Goal: Task Accomplishment & Management: Use online tool/utility

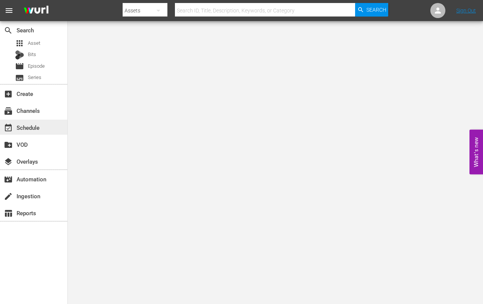
click at [29, 130] on div "event_available Schedule" at bounding box center [21, 126] width 42 height 7
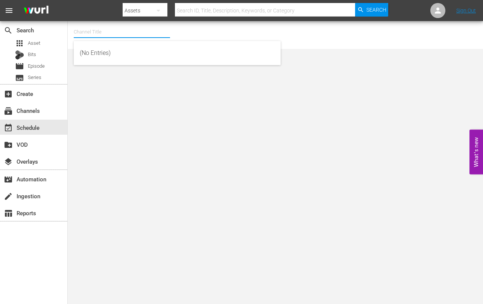
click at [111, 33] on input "text" at bounding box center [122, 32] width 96 height 18
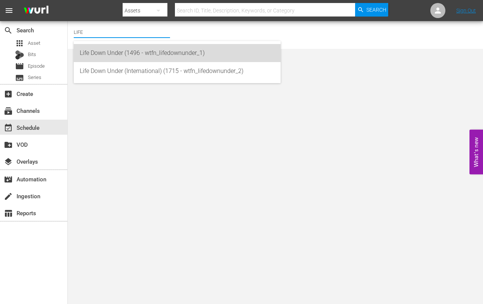
click at [105, 55] on div "Life Down Under (1496 - wtfn_lifedownunder_1)" at bounding box center [177, 53] width 195 height 18
type input "Life Down Under (1496 - wtfn_lifedownunder_1)"
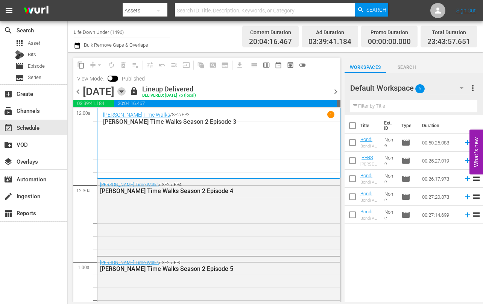
click at [126, 90] on icon "button" at bounding box center [121, 91] width 8 height 8
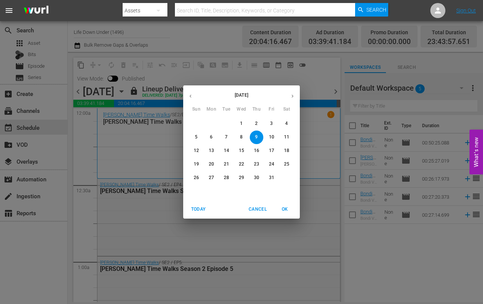
drag, startPoint x: 198, startPoint y: 178, endPoint x: 189, endPoint y: 176, distance: 9.7
click at [198, 178] on p "26" at bounding box center [196, 178] width 5 height 6
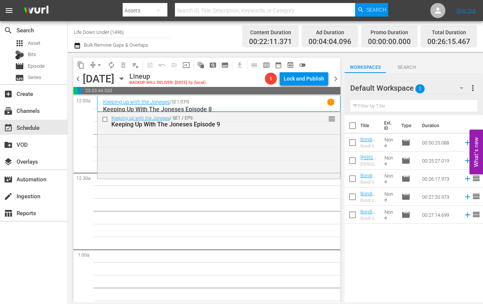
click at [123, 79] on icon "button" at bounding box center [121, 79] width 3 height 2
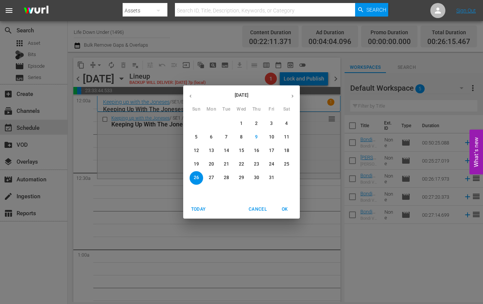
drag, startPoint x: 218, startPoint y: 151, endPoint x: 214, endPoint y: 151, distance: 4.1
click at [218, 151] on span "13" at bounding box center [212, 151] width 14 height 6
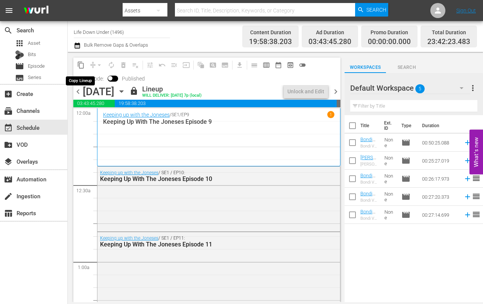
click at [82, 67] on span "content_copy" at bounding box center [81, 65] width 8 height 8
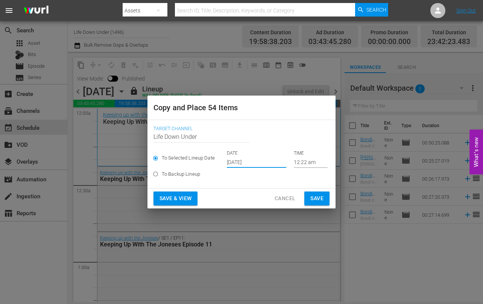
click at [265, 163] on input "[DATE]" at bounding box center [256, 162] width 59 height 11
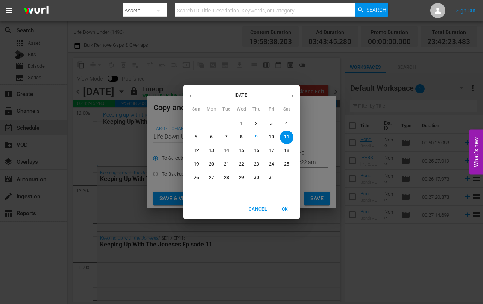
drag, startPoint x: 195, startPoint y: 177, endPoint x: 214, endPoint y: 184, distance: 20.7
click at [195, 177] on p "26" at bounding box center [196, 178] width 5 height 6
type input "[DATE]"
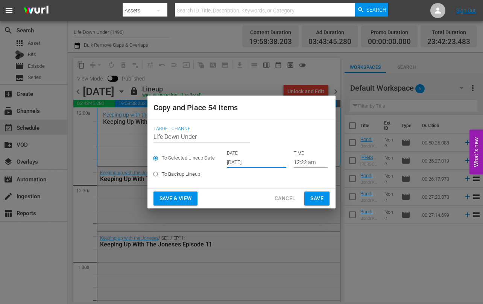
click at [168, 203] on span "Save & View" at bounding box center [176, 198] width 32 height 9
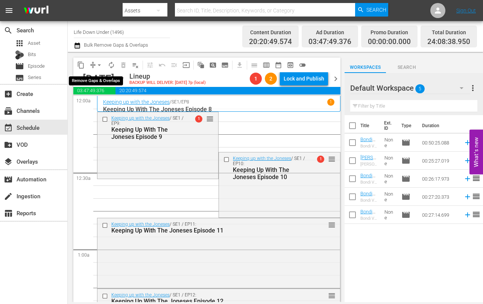
click at [103, 64] on button "arrow_drop_down" at bounding box center [99, 65] width 12 height 12
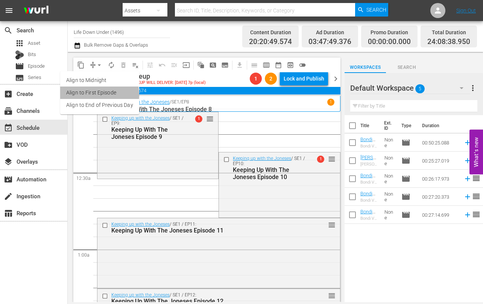
click at [91, 95] on li "Align to First Episode" at bounding box center [99, 93] width 79 height 12
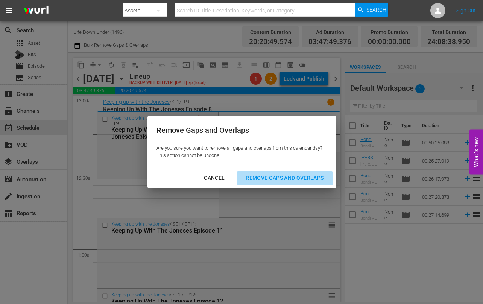
drag, startPoint x: 297, startPoint y: 175, endPoint x: 274, endPoint y: 181, distance: 23.9
click at [297, 175] on div "Remove Gaps and Overlaps" at bounding box center [285, 178] width 90 height 9
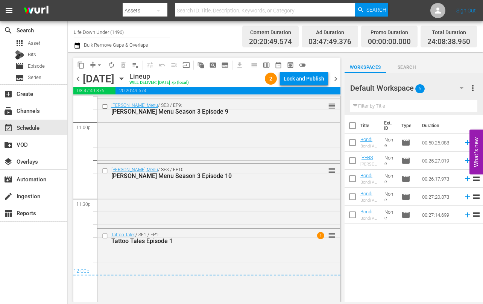
scroll to position [3518, 0]
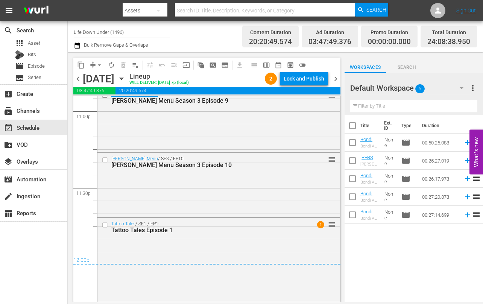
click at [335, 78] on span "chevron_right" at bounding box center [335, 78] width 9 height 9
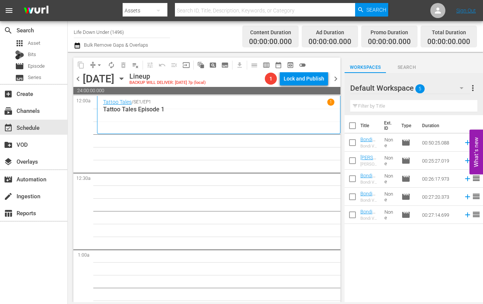
click at [126, 79] on icon "button" at bounding box center [121, 79] width 8 height 8
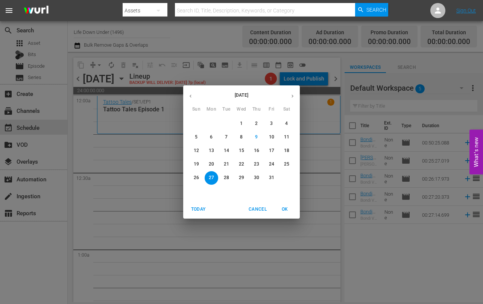
click at [226, 152] on p "14" at bounding box center [226, 151] width 5 height 6
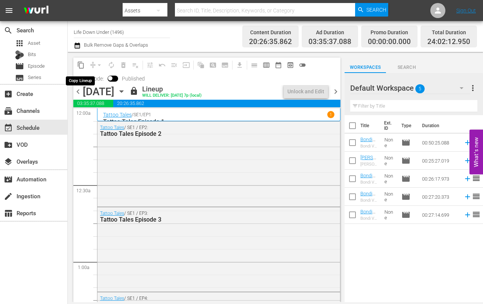
click at [81, 66] on span "content_copy" at bounding box center [81, 65] width 8 height 8
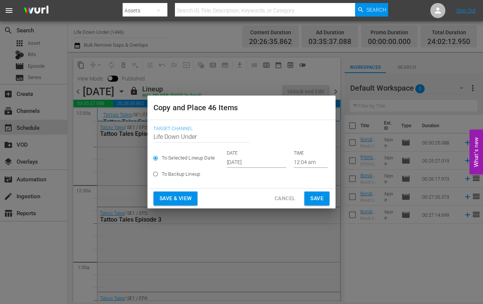
click at [263, 162] on input "[DATE]" at bounding box center [256, 162] width 59 height 11
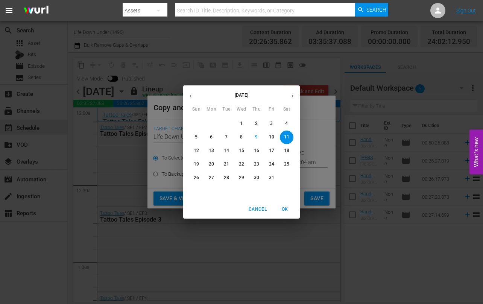
click at [213, 175] on p "27" at bounding box center [211, 178] width 5 height 6
type input "[DATE]"
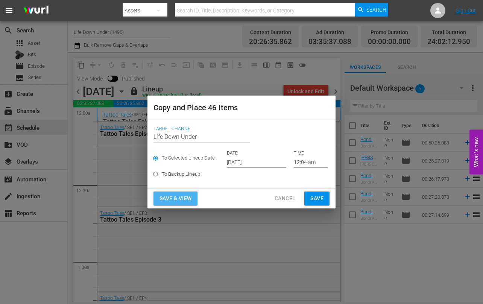
click at [175, 200] on span "Save & View" at bounding box center [176, 198] width 32 height 9
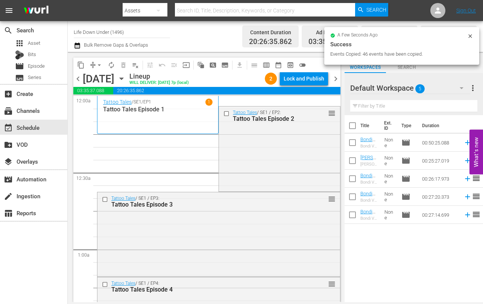
click at [126, 77] on icon "button" at bounding box center [121, 79] width 8 height 8
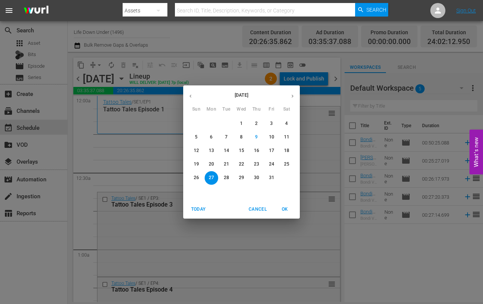
click at [146, 123] on div "[DATE] Sun Mon Tue Wed Thu Fri Sat 28 29 30 1 2 3 4 5 6 7 8 9 10 11 12 13 14 15…" at bounding box center [241, 152] width 483 height 304
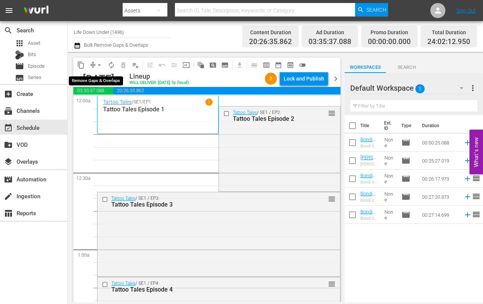
click at [96, 61] on span "arrow_drop_down" at bounding box center [100, 65] width 8 height 8
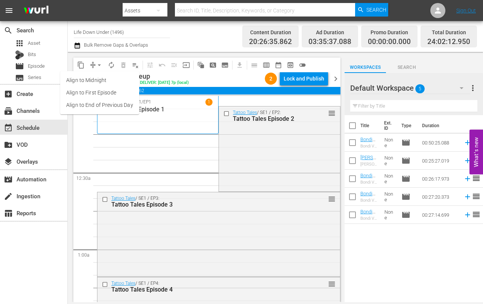
click at [88, 101] on li "Align to End of Previous Day" at bounding box center [99, 105] width 79 height 12
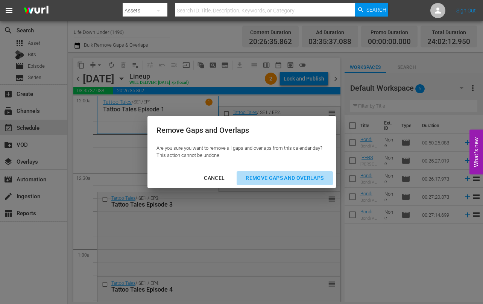
drag, startPoint x: 282, startPoint y: 176, endPoint x: 241, endPoint y: 181, distance: 40.6
click at [281, 176] on div "Remove Gaps and Overlaps" at bounding box center [285, 178] width 90 height 9
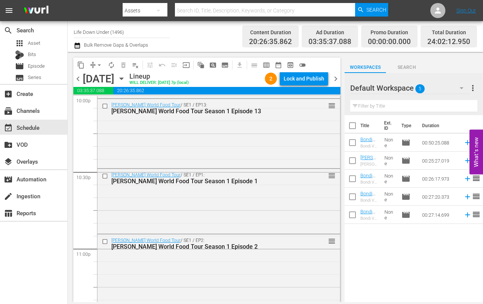
scroll to position [3524, 0]
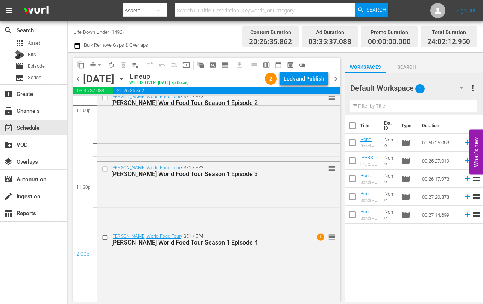
click at [335, 78] on span "chevron_right" at bounding box center [335, 78] width 9 height 9
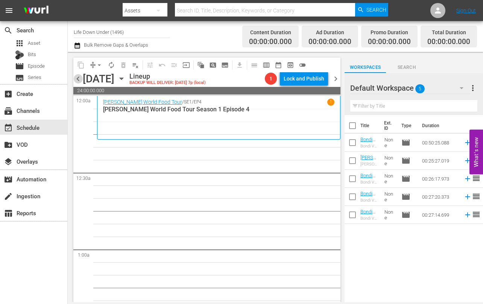
drag, startPoint x: 80, startPoint y: 80, endPoint x: 96, endPoint y: 93, distance: 20.5
click at [80, 80] on span "chevron_left" at bounding box center [77, 78] width 9 height 9
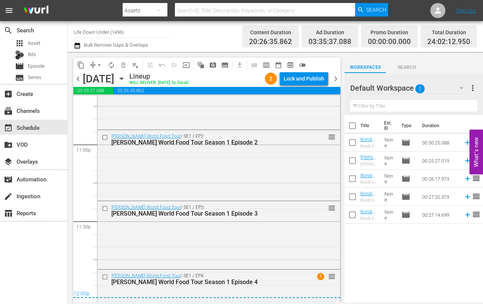
scroll to position [3524, 0]
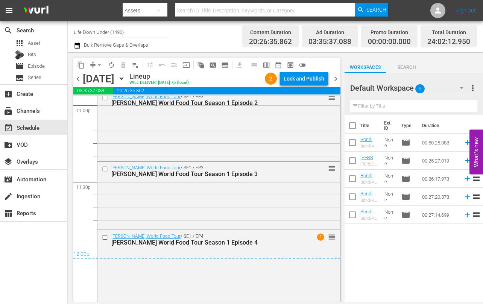
click at [336, 82] on span "chevron_right" at bounding box center [335, 78] width 9 height 9
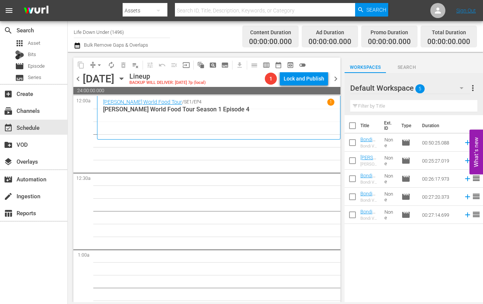
click at [123, 79] on icon "button" at bounding box center [121, 79] width 3 height 2
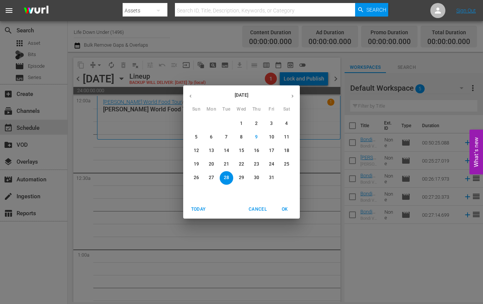
click at [238, 148] on span "15" at bounding box center [242, 151] width 14 height 6
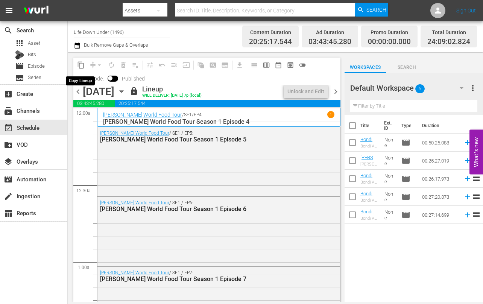
click at [82, 64] on span "content_copy" at bounding box center [81, 65] width 8 height 8
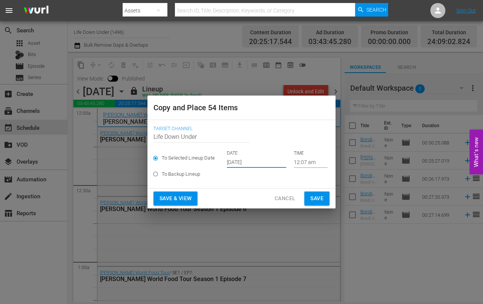
click at [264, 160] on input "[DATE]" at bounding box center [256, 162] width 59 height 11
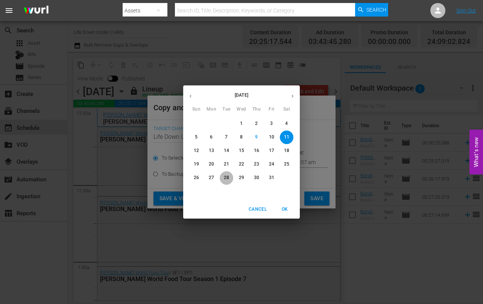
drag, startPoint x: 225, startPoint y: 177, endPoint x: 247, endPoint y: 185, distance: 23.1
click at [227, 178] on p "28" at bounding box center [226, 178] width 5 height 6
type input "[DATE]"
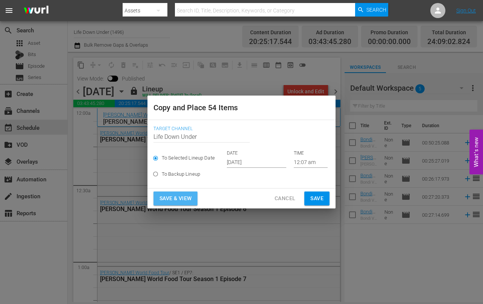
click at [178, 202] on span "Save & View" at bounding box center [176, 198] width 32 height 9
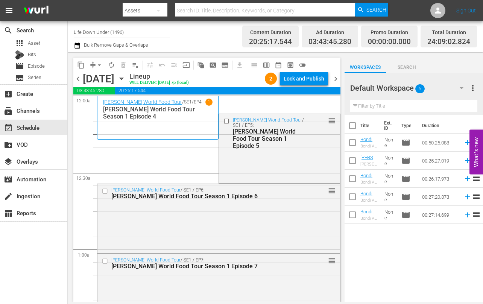
click at [126, 77] on icon "button" at bounding box center [121, 79] width 8 height 8
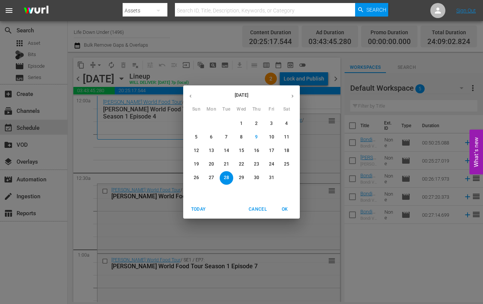
click at [144, 122] on div "[DATE] Sun Mon Tue Wed Thu Fri Sat 28 29 30 1 2 3 4 5 6 7 8 9 10 11 12 13 14 15…" at bounding box center [241, 152] width 483 height 304
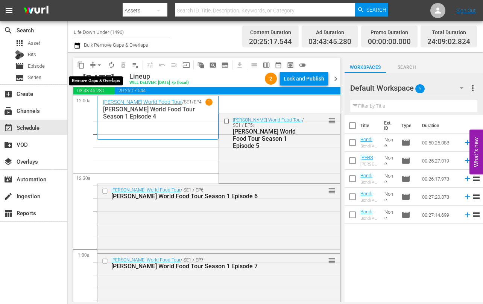
click at [99, 67] on span "arrow_drop_down" at bounding box center [100, 65] width 8 height 8
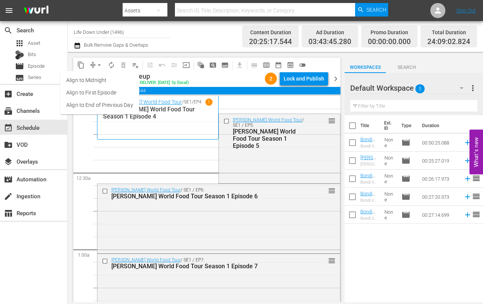
click at [88, 103] on li "Align to End of Previous Day" at bounding box center [99, 105] width 79 height 12
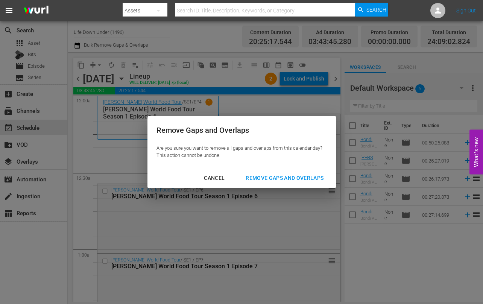
click at [284, 180] on div "Remove Gaps and Overlaps" at bounding box center [285, 178] width 90 height 9
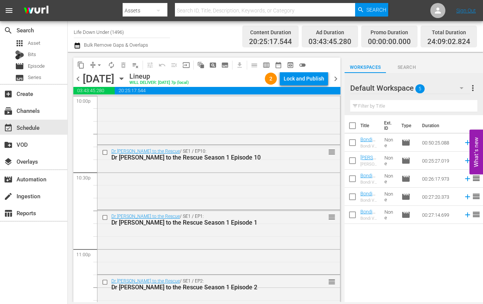
scroll to position [3547, 0]
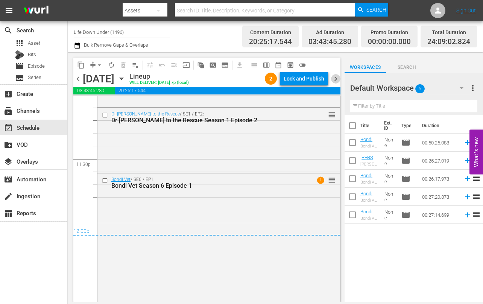
click at [335, 79] on span "chevron_right" at bounding box center [335, 78] width 9 height 9
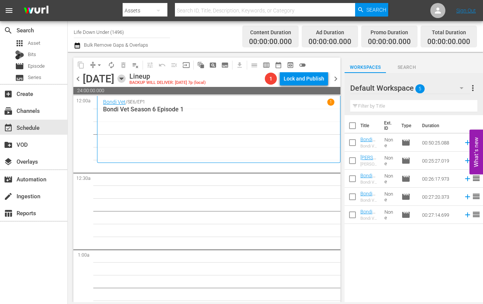
click at [123, 78] on icon "button" at bounding box center [121, 79] width 3 height 2
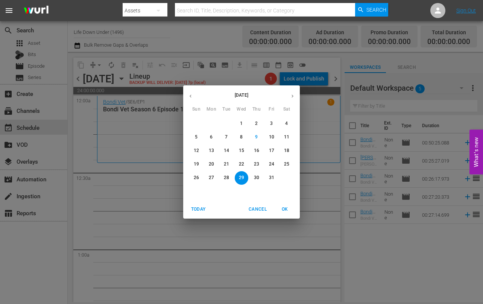
drag, startPoint x: 258, startPoint y: 150, endPoint x: 207, endPoint y: 158, distance: 51.4
click at [258, 150] on p "16" at bounding box center [256, 151] width 5 height 6
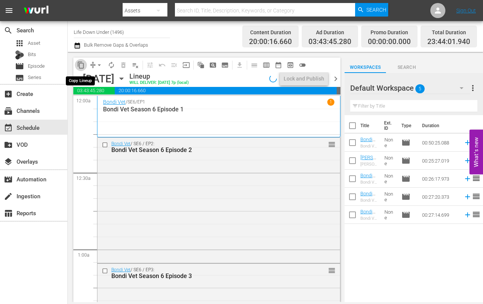
click at [81, 66] on span "content_copy" at bounding box center [81, 65] width 8 height 8
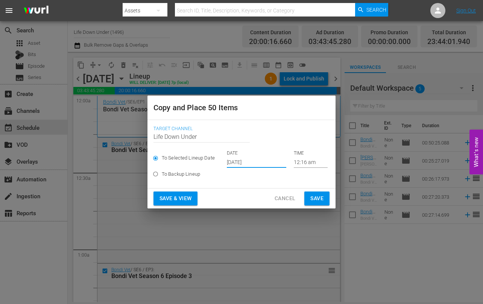
click at [274, 163] on input "[DATE]" at bounding box center [256, 162] width 59 height 11
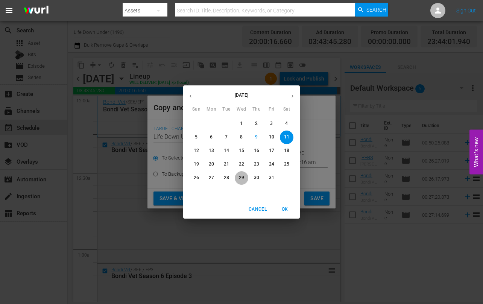
drag, startPoint x: 239, startPoint y: 177, endPoint x: 223, endPoint y: 188, distance: 19.5
click at [239, 177] on p "29" at bounding box center [241, 178] width 5 height 6
type input "[DATE]"
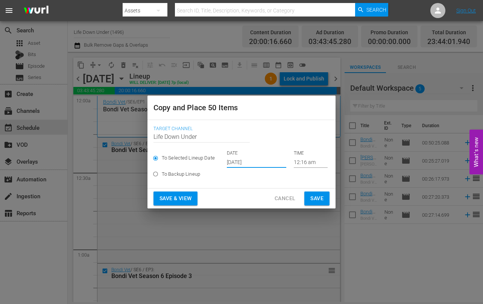
click at [176, 197] on span "Save & View" at bounding box center [176, 198] width 32 height 9
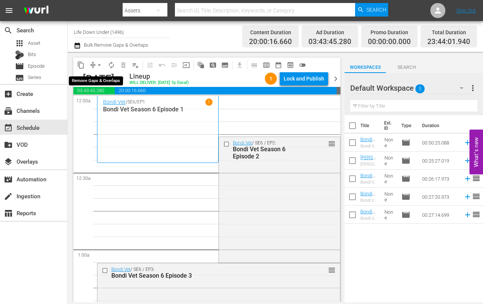
click at [101, 64] on span "arrow_drop_down" at bounding box center [100, 65] width 8 height 8
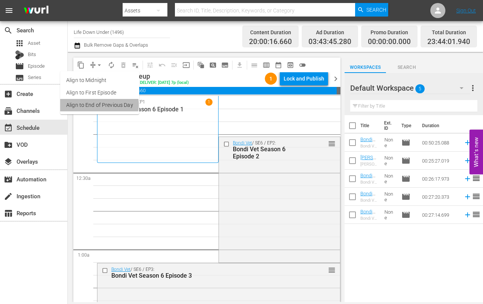
click at [96, 105] on li "Align to End of Previous Day" at bounding box center [99, 105] width 79 height 12
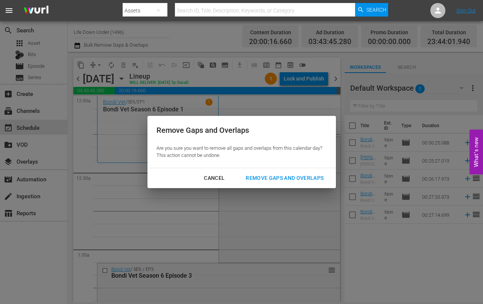
drag, startPoint x: 267, startPoint y: 175, endPoint x: 261, endPoint y: 186, distance: 12.3
click at [267, 175] on div "Remove Gaps and Overlaps" at bounding box center [285, 178] width 90 height 9
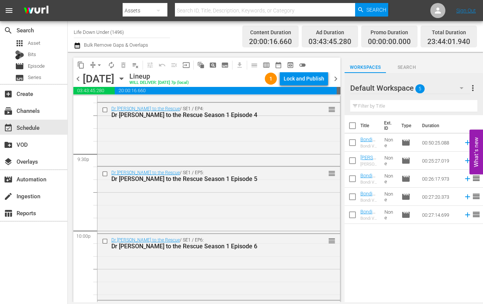
scroll to position [3507, 0]
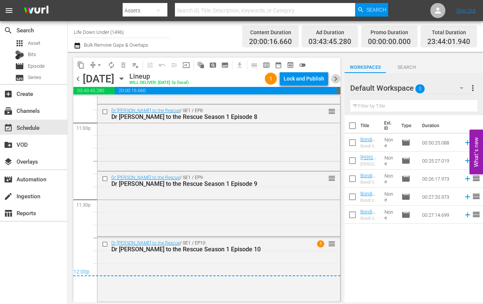
click at [337, 75] on span "chevron_right" at bounding box center [335, 78] width 9 height 9
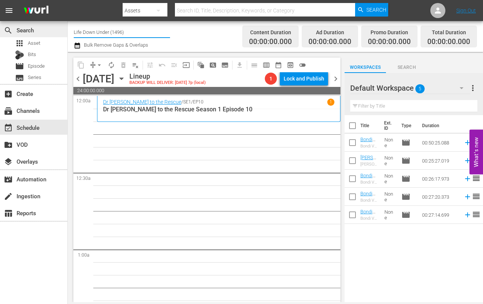
drag, startPoint x: 130, startPoint y: 32, endPoint x: 60, endPoint y: 27, distance: 69.8
click at [68, 0] on div "search Search apps Asset Bits movie Episode subtitles Series add_box Create sub…" at bounding box center [276, 0] width 416 height 0
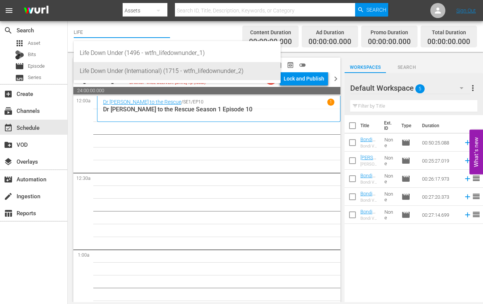
click at [123, 68] on div "Life Down Under (International) (1715 - wtfn_lifedownunder_2)" at bounding box center [177, 71] width 195 height 18
type input "Life Down Under (International) (1715 - wtfn_lifedownunder_2)"
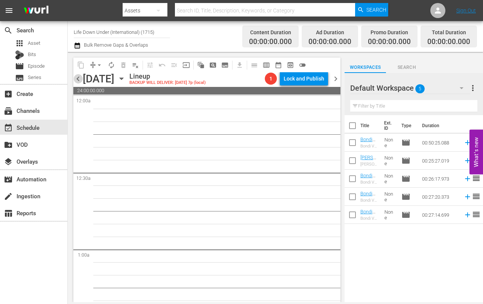
click at [78, 79] on span "chevron_left" at bounding box center [77, 78] width 9 height 9
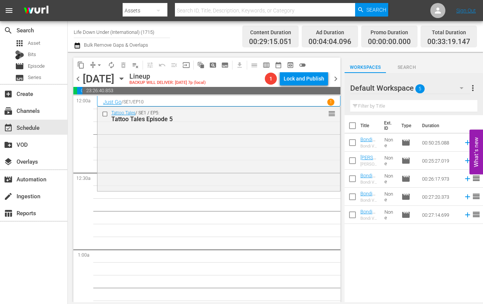
click at [123, 78] on icon "button" at bounding box center [121, 79] width 3 height 2
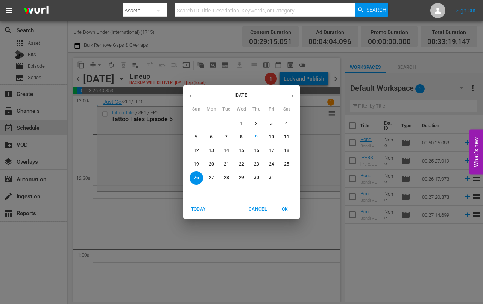
drag, startPoint x: 212, startPoint y: 150, endPoint x: 179, endPoint y: 155, distance: 33.8
click at [212, 150] on p "13" at bounding box center [211, 151] width 5 height 6
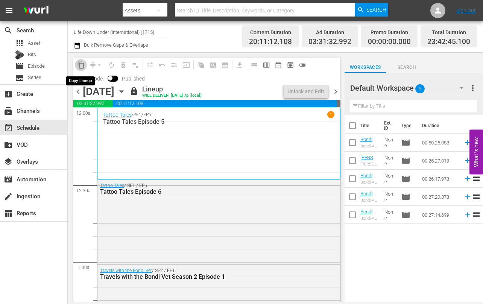
click at [80, 65] on span "content_copy" at bounding box center [81, 65] width 8 height 8
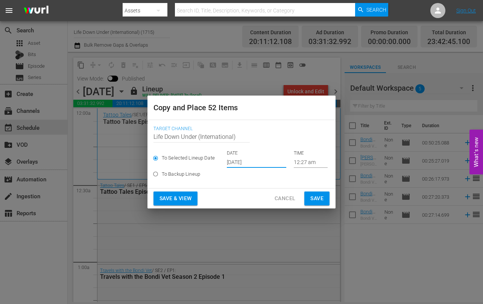
click at [266, 163] on input "[DATE]" at bounding box center [256, 162] width 59 height 11
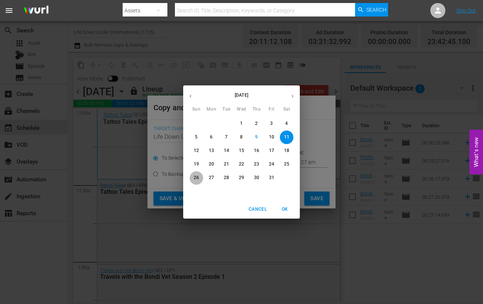
drag, startPoint x: 200, startPoint y: 179, endPoint x: 208, endPoint y: 184, distance: 9.8
click at [201, 179] on span "26" at bounding box center [197, 178] width 14 height 6
type input "[DATE]"
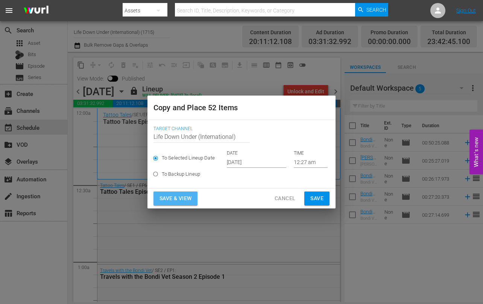
click at [165, 199] on span "Save & View" at bounding box center [176, 198] width 32 height 9
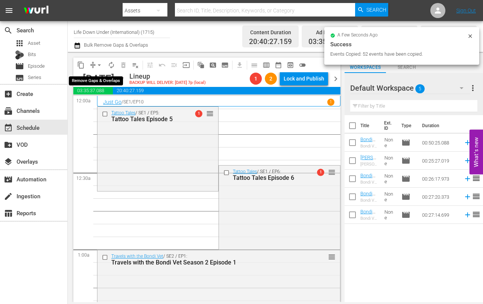
click at [101, 64] on span "arrow_drop_down" at bounding box center [100, 65] width 8 height 8
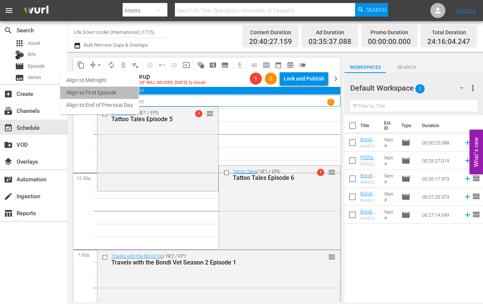
click at [81, 93] on li "Align to First Episode" at bounding box center [99, 93] width 79 height 12
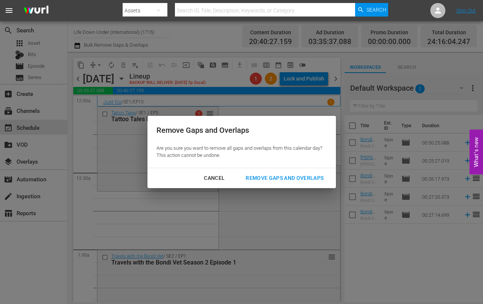
drag, startPoint x: 276, startPoint y: 176, endPoint x: 264, endPoint y: 178, distance: 12.3
click at [276, 176] on div "Remove Gaps and Overlaps" at bounding box center [285, 178] width 90 height 9
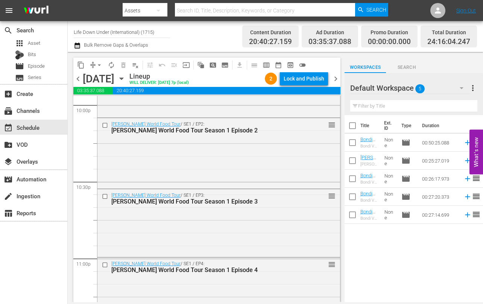
scroll to position [3532, 0]
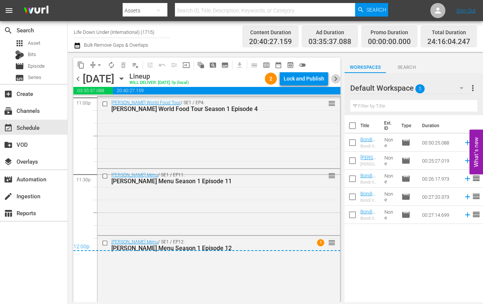
click at [336, 76] on span "chevron_right" at bounding box center [335, 78] width 9 height 9
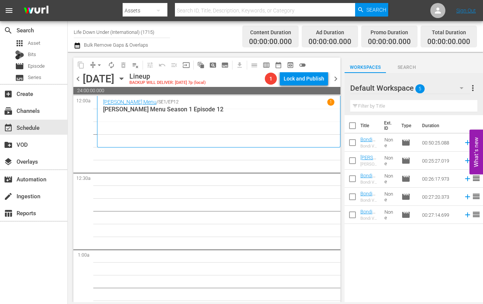
click at [126, 79] on icon "button" at bounding box center [121, 79] width 8 height 8
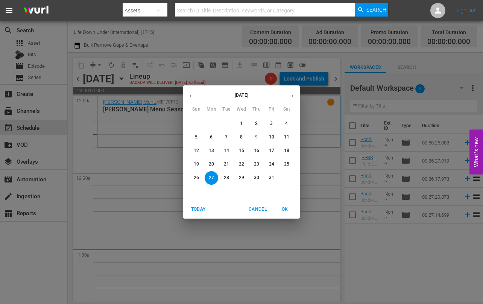
drag, startPoint x: 230, startPoint y: 151, endPoint x: 191, endPoint y: 148, distance: 39.7
click at [230, 151] on span "14" at bounding box center [227, 151] width 14 height 6
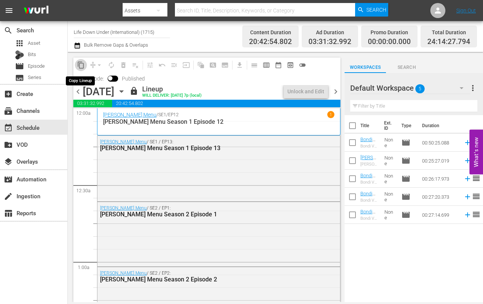
click at [81, 66] on span "content_copy" at bounding box center [81, 65] width 8 height 8
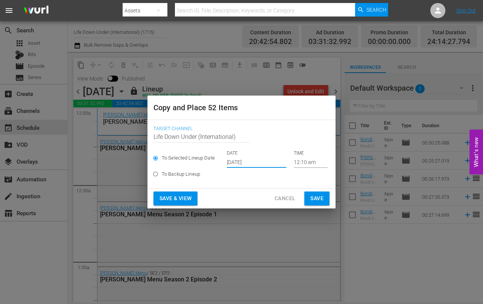
click at [262, 162] on input "[DATE]" at bounding box center [256, 162] width 59 height 11
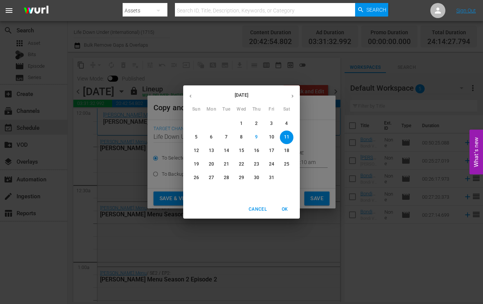
click at [213, 177] on p "27" at bounding box center [211, 178] width 5 height 6
type input "[DATE]"
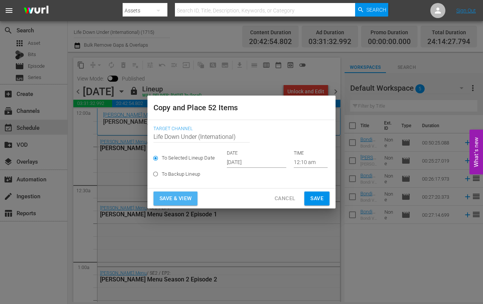
click at [174, 200] on span "Save & View" at bounding box center [176, 198] width 32 height 9
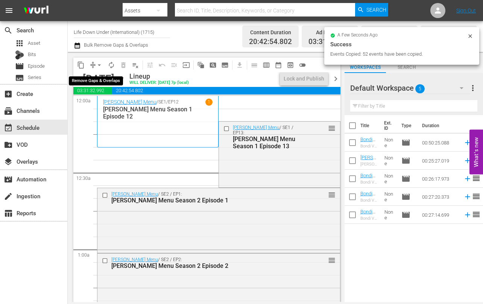
click at [101, 66] on span "arrow_drop_down" at bounding box center [100, 65] width 8 height 8
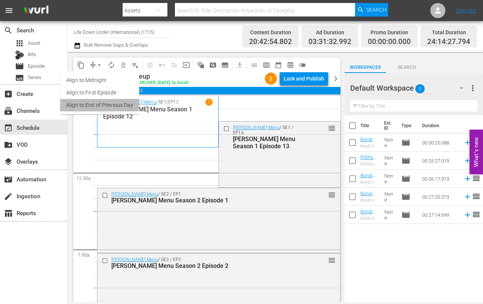
click at [90, 103] on li "Align to End of Previous Day" at bounding box center [99, 105] width 79 height 12
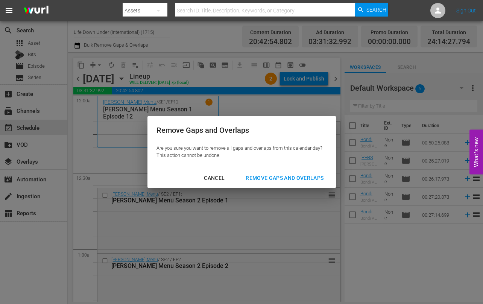
click at [270, 181] on div "Remove Gaps and Overlaps" at bounding box center [285, 178] width 90 height 9
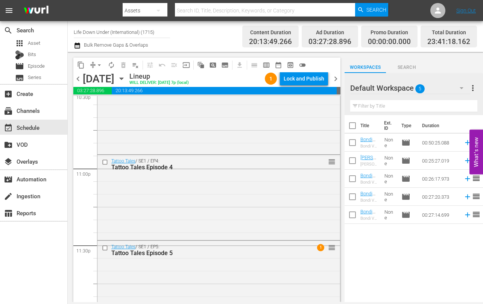
scroll to position [3484, 0]
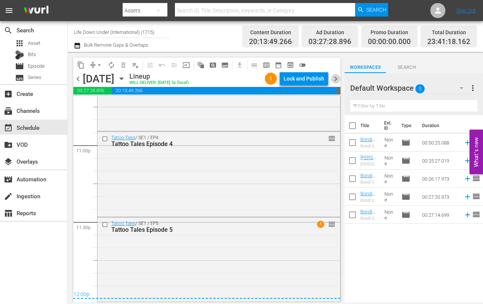
click at [335, 76] on span "chevron_right" at bounding box center [335, 78] width 9 height 9
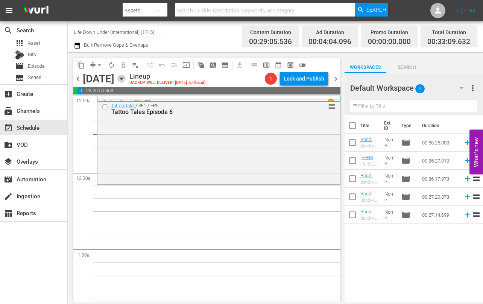
click at [126, 80] on icon "button" at bounding box center [121, 79] width 8 height 8
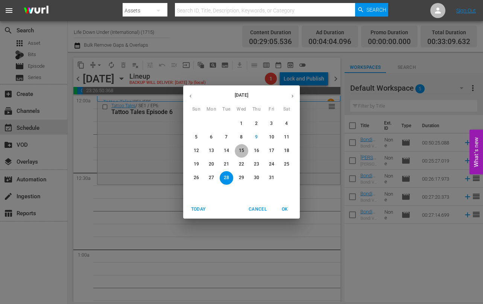
drag, startPoint x: 242, startPoint y: 148, endPoint x: 252, endPoint y: 153, distance: 11.6
click at [242, 148] on p "15" at bounding box center [241, 151] width 5 height 6
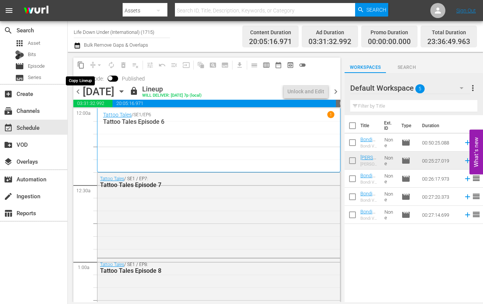
click at [82, 64] on span "content_copy" at bounding box center [81, 65] width 8 height 8
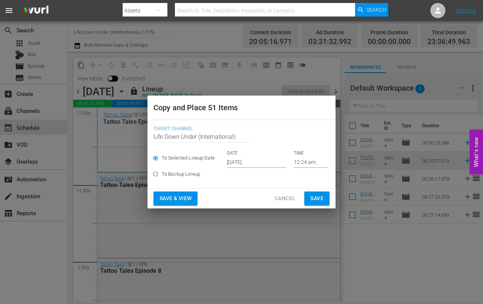
click at [269, 162] on input "[DATE]" at bounding box center [256, 162] width 59 height 11
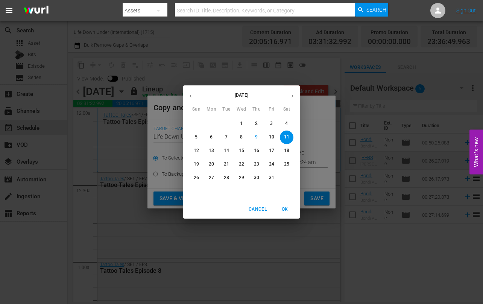
click at [226, 177] on p "28" at bounding box center [226, 178] width 5 height 6
type input "[DATE]"
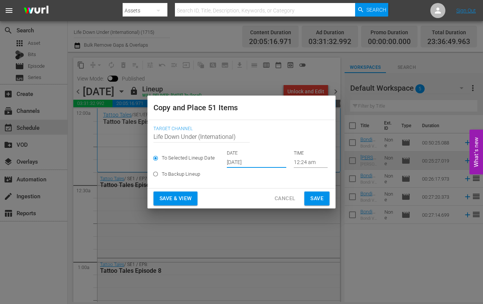
click at [175, 195] on span "Save & View" at bounding box center [176, 198] width 32 height 9
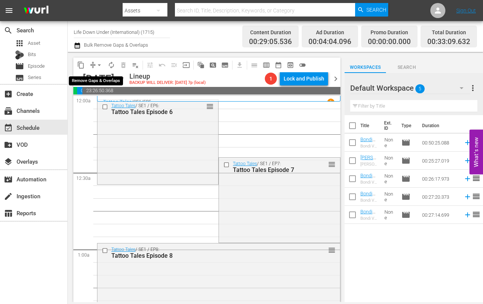
click at [102, 63] on span "arrow_drop_down" at bounding box center [100, 65] width 8 height 8
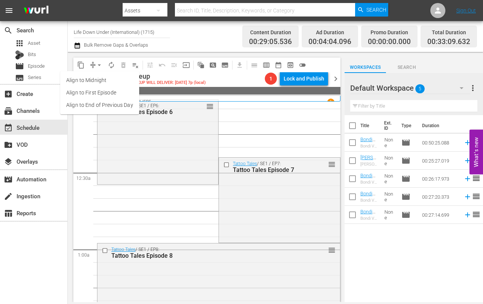
click at [85, 94] on li "Align to First Episode" at bounding box center [99, 93] width 79 height 12
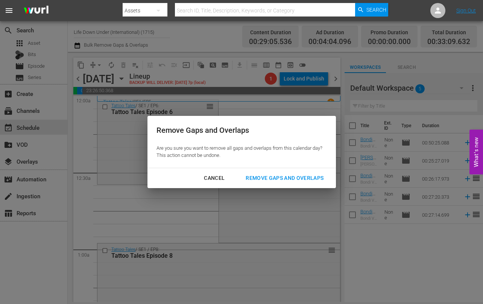
drag, startPoint x: 289, startPoint y: 178, endPoint x: 204, endPoint y: 184, distance: 85.3
click at [289, 178] on div "Remove Gaps and Overlaps" at bounding box center [285, 178] width 90 height 9
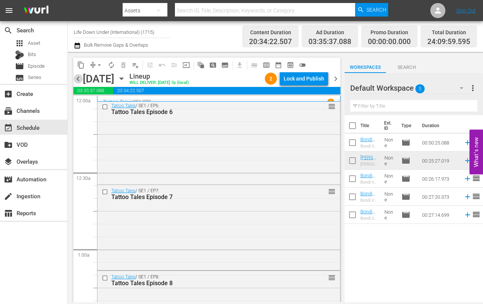
click at [78, 78] on span "chevron_left" at bounding box center [77, 78] width 9 height 9
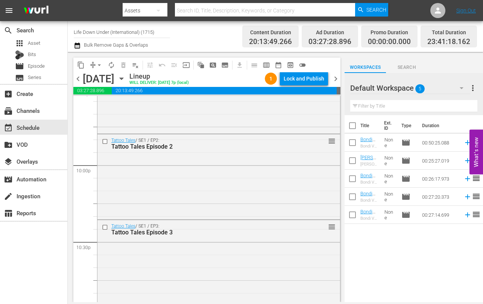
scroll to position [3484, 0]
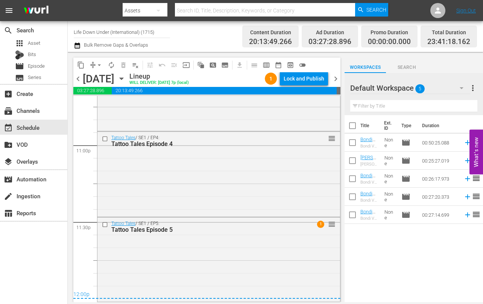
drag, startPoint x: 337, startPoint y: 77, endPoint x: 332, endPoint y: 82, distance: 6.9
click at [337, 77] on span "chevron_right" at bounding box center [335, 78] width 9 height 9
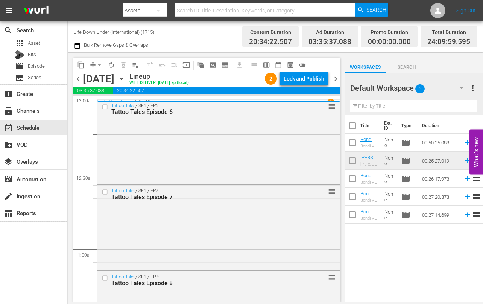
click at [76, 79] on span "chevron_left" at bounding box center [77, 78] width 9 height 9
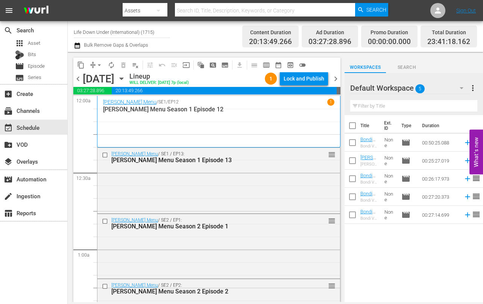
click at [338, 78] on span "chevron_right" at bounding box center [335, 78] width 9 height 9
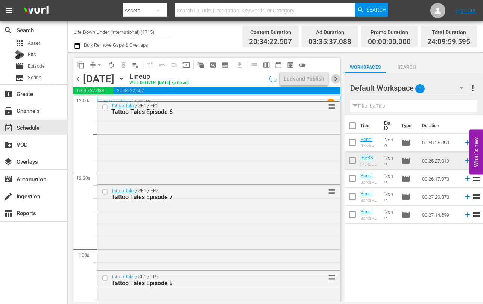
click at [337, 78] on span "chevron_right" at bounding box center [335, 78] width 9 height 9
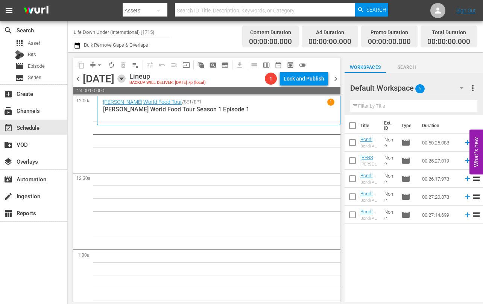
click at [123, 78] on icon "button" at bounding box center [121, 79] width 3 height 2
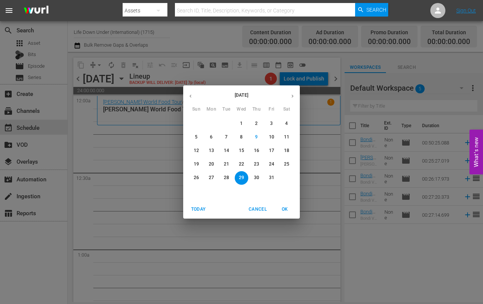
drag, startPoint x: 255, startPoint y: 149, endPoint x: 263, endPoint y: 168, distance: 20.4
click at [255, 149] on p "16" at bounding box center [256, 151] width 5 height 6
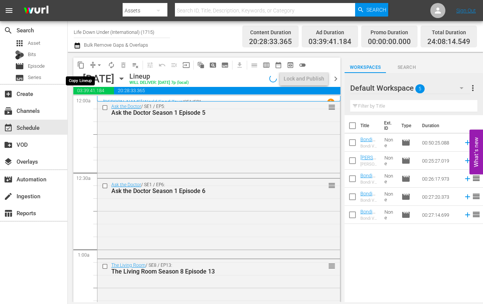
click at [80, 66] on span "content_copy" at bounding box center [81, 65] width 8 height 8
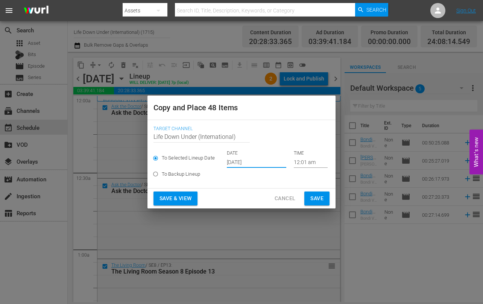
drag, startPoint x: 266, startPoint y: 163, endPoint x: 221, endPoint y: 164, distance: 45.2
click at [220, 164] on div "To Selected Lineup Date DATE [DATE] TIME 12:01 am" at bounding box center [242, 159] width 176 height 18
click at [270, 165] on input "[DATE]" at bounding box center [256, 162] width 59 height 11
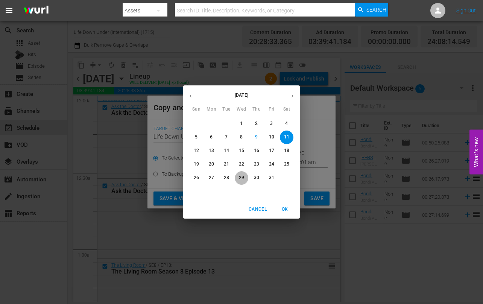
click at [241, 177] on p "29" at bounding box center [241, 178] width 5 height 6
type input "[DATE]"
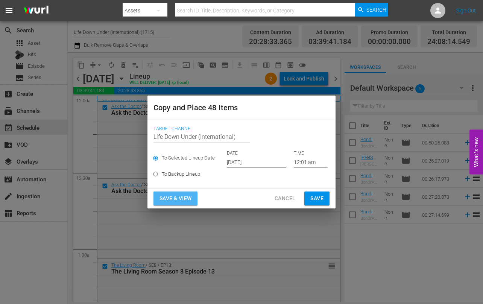
click at [183, 199] on span "Save & View" at bounding box center [176, 198] width 32 height 9
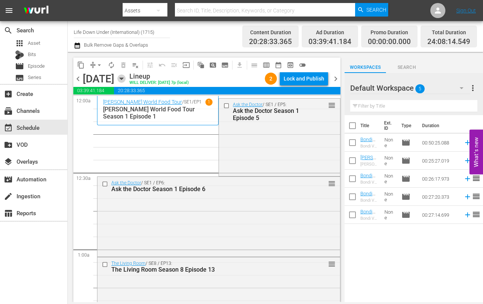
click at [126, 80] on icon "button" at bounding box center [121, 79] width 8 height 8
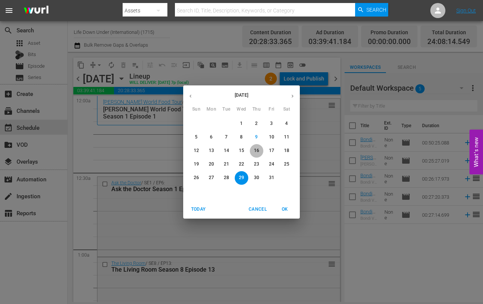
drag, startPoint x: 259, startPoint y: 149, endPoint x: 173, endPoint y: 149, distance: 85.9
click at [259, 149] on p "16" at bounding box center [256, 151] width 5 height 6
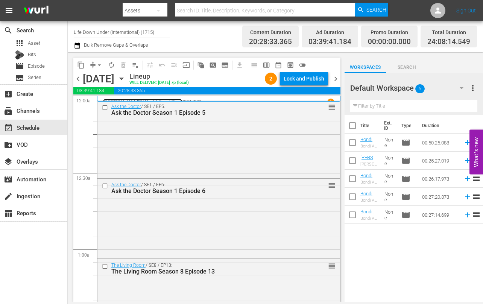
click at [153, 99] on link "[PERSON_NAME] World Food Tour" at bounding box center [142, 102] width 79 height 6
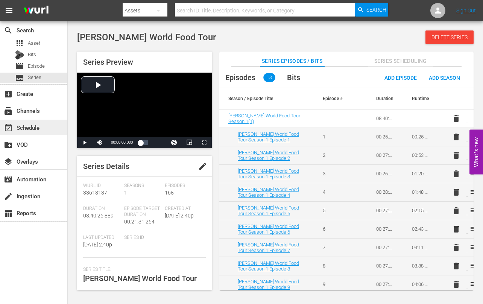
click at [27, 129] on div "event_available Schedule" at bounding box center [21, 126] width 42 height 7
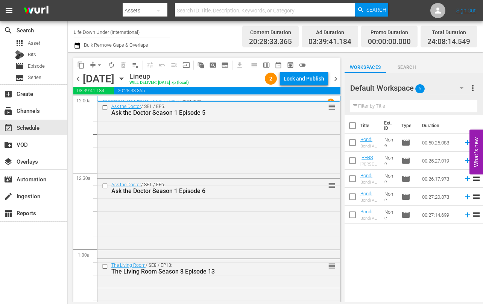
drag, startPoint x: 77, startPoint y: 79, endPoint x: 91, endPoint y: 87, distance: 15.7
click at [77, 79] on span "chevron_left" at bounding box center [77, 78] width 9 height 9
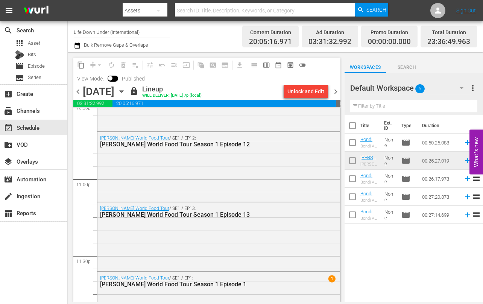
scroll to position [3498, 0]
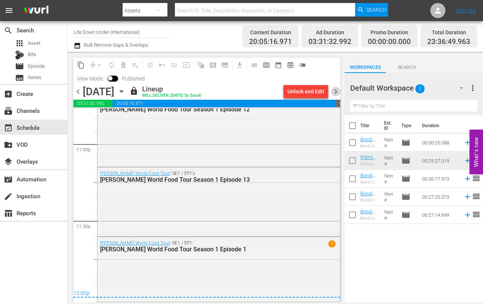
click at [336, 90] on span "chevron_right" at bounding box center [335, 91] width 9 height 9
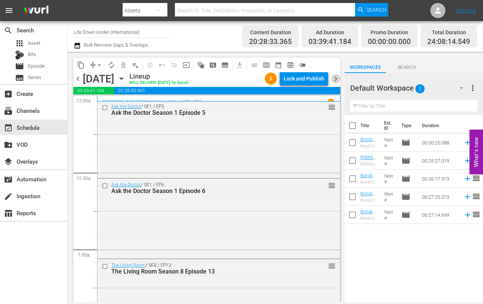
click at [337, 79] on span "chevron_right" at bounding box center [335, 78] width 9 height 9
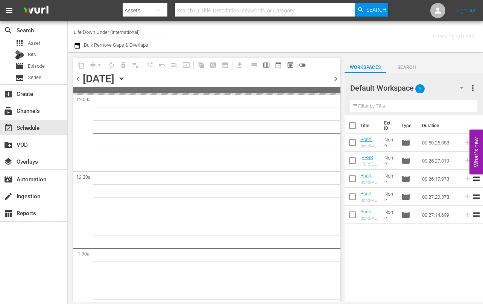
click at [337, 79] on span "chevron_right" at bounding box center [335, 78] width 9 height 9
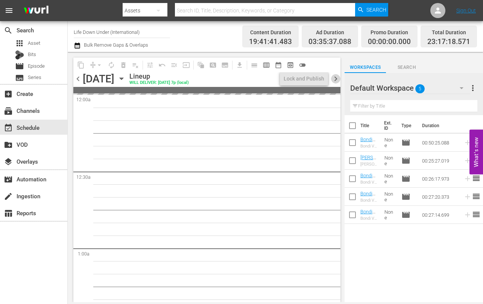
click at [337, 79] on span "chevron_right" at bounding box center [335, 78] width 9 height 9
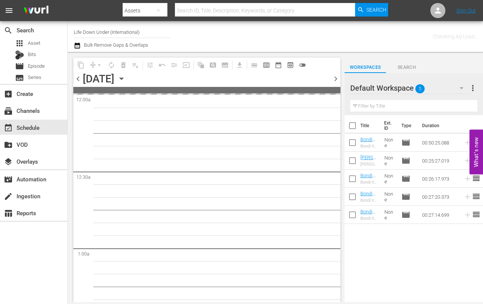
click at [337, 79] on span "chevron_right" at bounding box center [335, 78] width 9 height 9
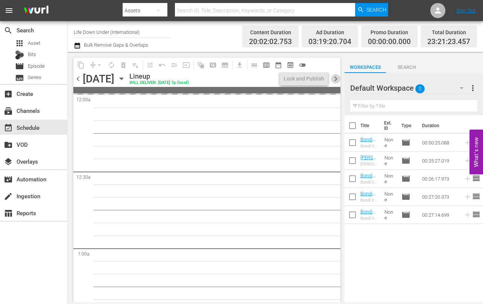
click at [337, 79] on span "chevron_right" at bounding box center [335, 78] width 9 height 9
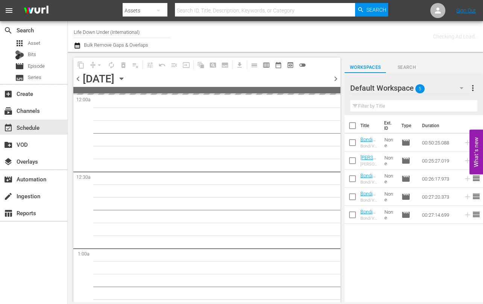
click at [337, 79] on span "chevron_right" at bounding box center [335, 78] width 9 height 9
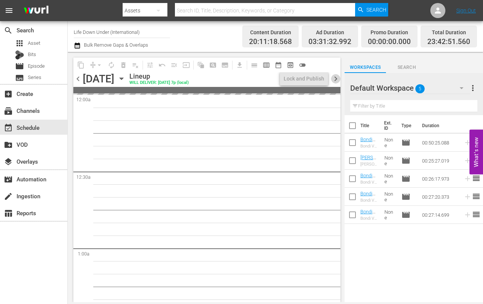
click at [337, 79] on span "chevron_right" at bounding box center [335, 78] width 9 height 9
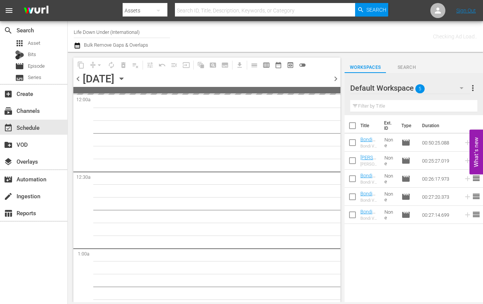
click at [337, 79] on span "chevron_right" at bounding box center [335, 78] width 9 height 9
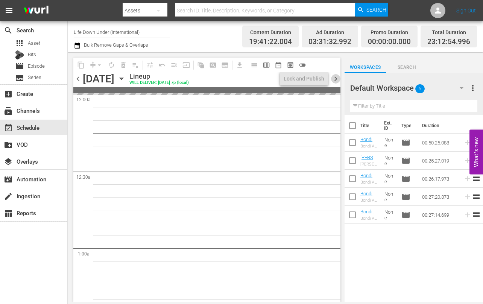
click at [337, 79] on span "chevron_right" at bounding box center [335, 78] width 9 height 9
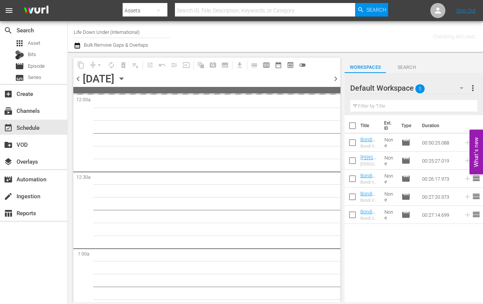
click at [337, 79] on span "chevron_right" at bounding box center [335, 78] width 9 height 9
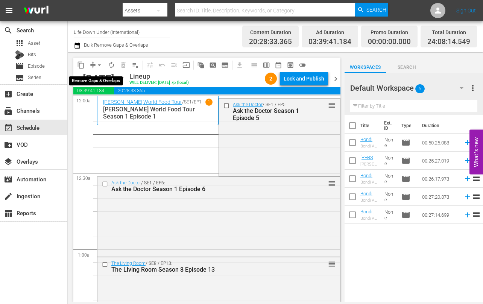
click at [101, 64] on span "arrow_drop_down" at bounding box center [100, 65] width 8 height 8
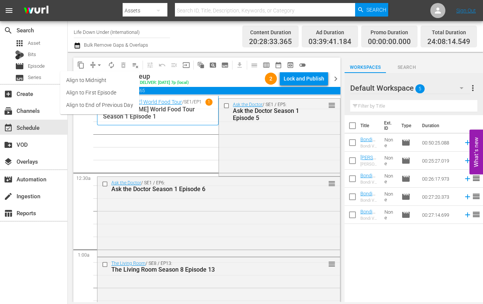
click at [82, 103] on li "Align to End of Previous Day" at bounding box center [99, 105] width 79 height 12
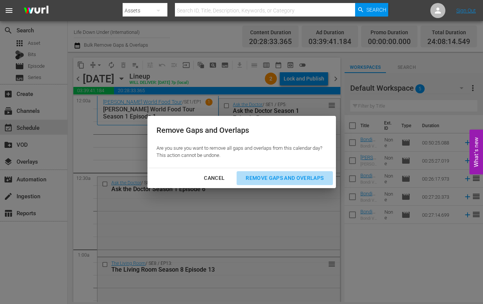
click at [281, 177] on div "Remove Gaps and Overlaps" at bounding box center [285, 178] width 90 height 9
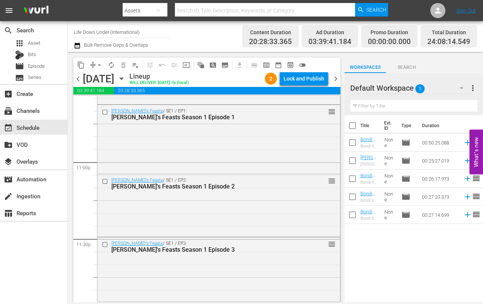
scroll to position [3531, 0]
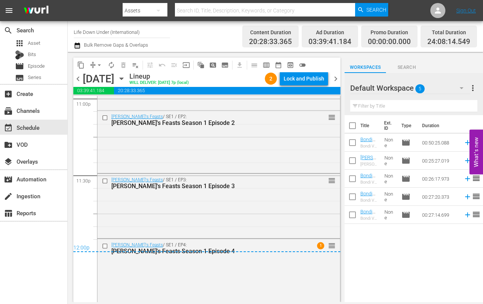
click at [337, 79] on span "chevron_right" at bounding box center [335, 78] width 9 height 9
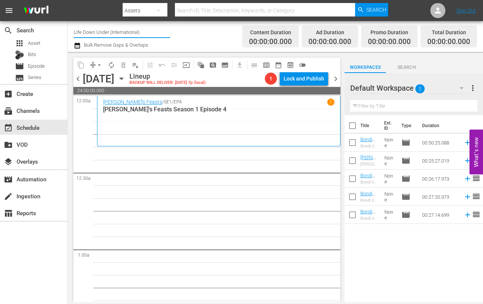
drag, startPoint x: 148, startPoint y: 32, endPoint x: 74, endPoint y: 29, distance: 74.2
click at [74, 29] on input "Life Down Under (International)" at bounding box center [122, 32] width 96 height 18
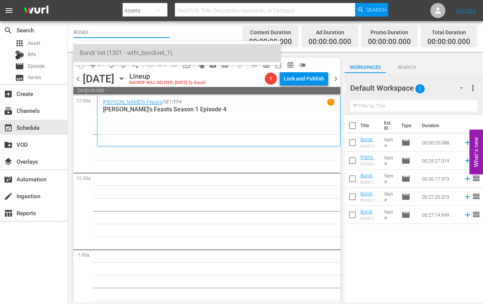
click at [99, 55] on div "Bondi Vet (1301 - wtfn_bondivet_1)" at bounding box center [177, 53] width 195 height 18
type input "Bondi Vet (1301 - wtfn_bondivet_1)"
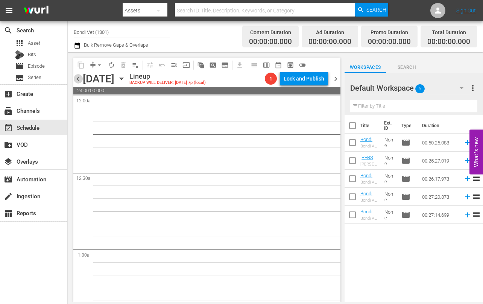
click at [80, 77] on span "chevron_left" at bounding box center [77, 78] width 9 height 9
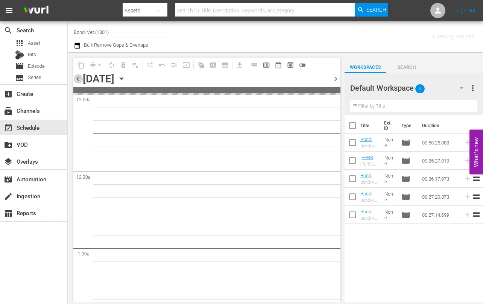
click at [79, 77] on span "chevron_left" at bounding box center [77, 78] width 9 height 9
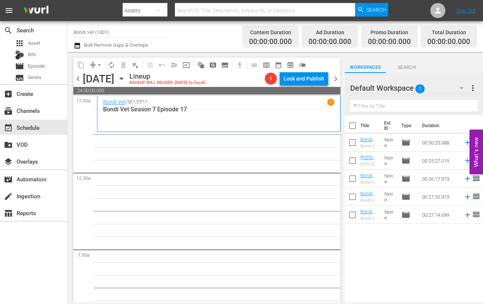
click at [123, 78] on icon "button" at bounding box center [121, 79] width 3 height 2
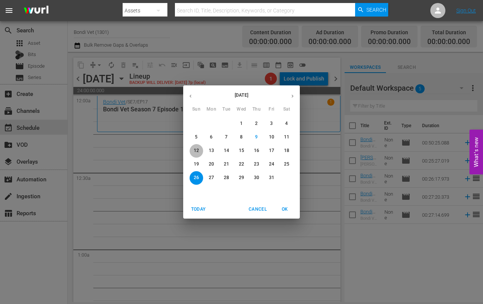
click at [193, 148] on span "12" at bounding box center [197, 151] width 14 height 6
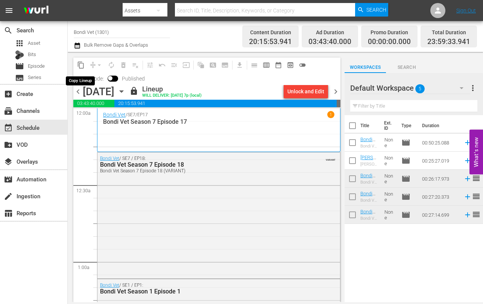
click at [82, 65] on span "content_copy" at bounding box center [81, 65] width 8 height 8
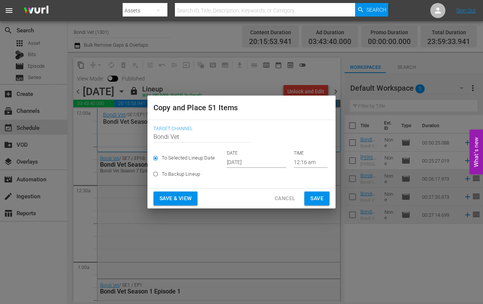
click at [265, 163] on input "[DATE]" at bounding box center [256, 162] width 59 height 11
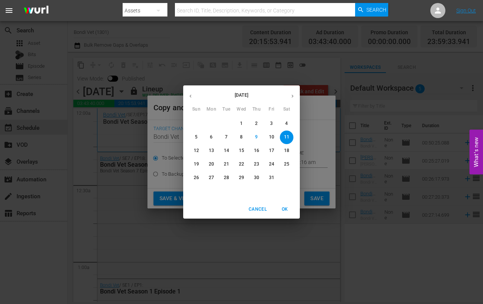
click at [198, 178] on p "26" at bounding box center [196, 178] width 5 height 6
type input "[DATE]"
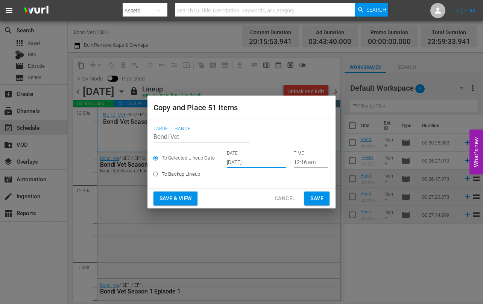
click at [172, 199] on span "Save & View" at bounding box center [176, 198] width 32 height 9
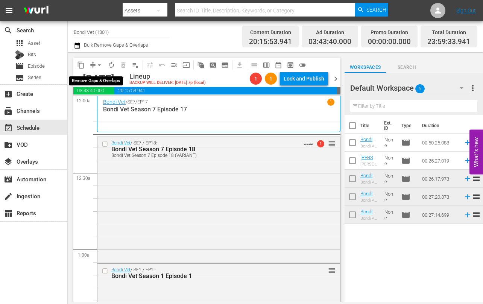
click at [101, 64] on span "arrow_drop_down" at bounding box center [100, 65] width 8 height 8
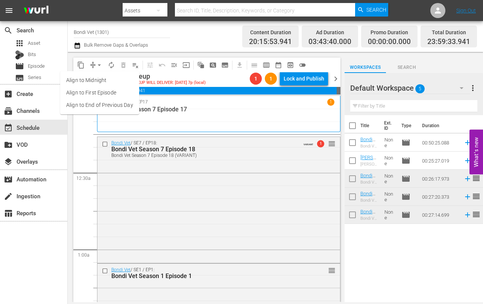
click at [88, 103] on li "Align to End of Previous Day" at bounding box center [99, 105] width 79 height 12
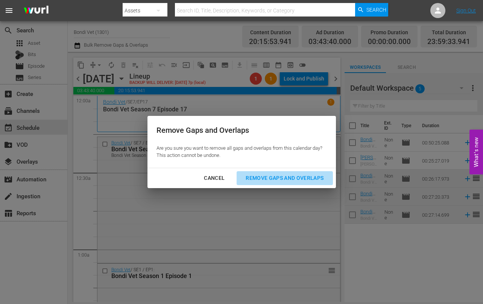
drag, startPoint x: 276, startPoint y: 177, endPoint x: 220, endPoint y: 186, distance: 57.5
click at [276, 177] on div "Remove Gaps and Overlaps" at bounding box center [285, 178] width 90 height 9
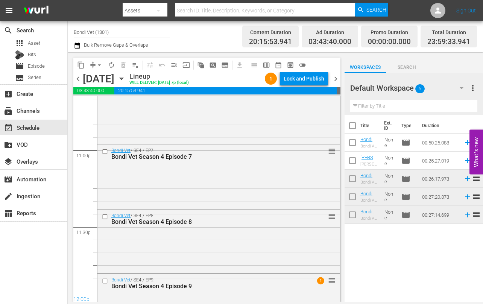
scroll to position [3516, 0]
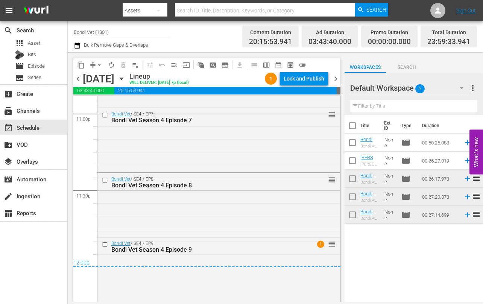
click at [334, 79] on span "chevron_right" at bounding box center [335, 78] width 9 height 9
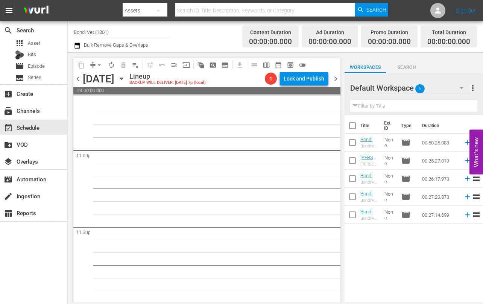
scroll to position [3480, 0]
drag, startPoint x: 78, startPoint y: 78, endPoint x: 84, endPoint y: 86, distance: 10.7
click at [78, 78] on span "chevron_left" at bounding box center [77, 78] width 9 height 9
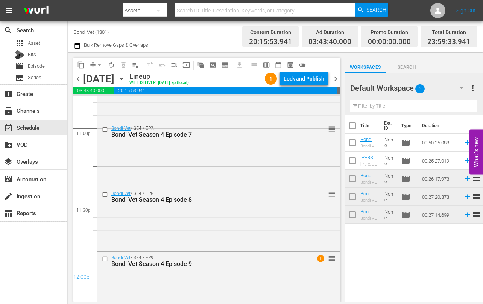
scroll to position [3516, 0]
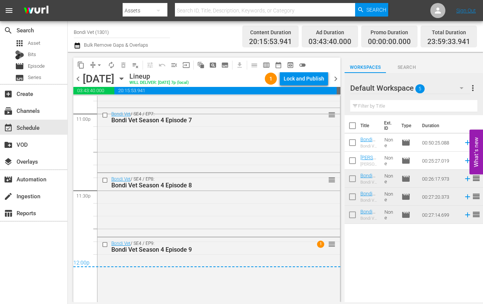
drag, startPoint x: 337, startPoint y: 77, endPoint x: 313, endPoint y: 94, distance: 29.6
click at [337, 77] on span "chevron_right" at bounding box center [335, 78] width 9 height 9
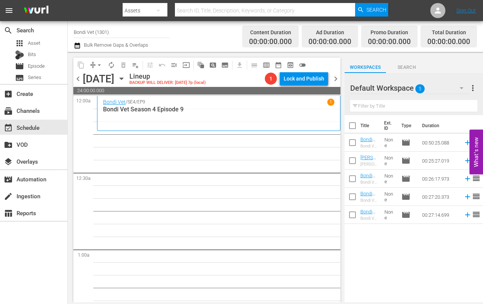
click at [123, 78] on icon "button" at bounding box center [121, 79] width 3 height 2
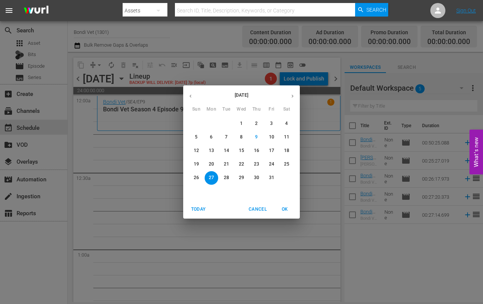
click at [210, 151] on p "13" at bounding box center [211, 151] width 5 height 6
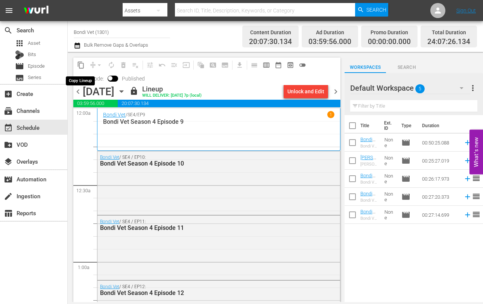
click at [81, 66] on span "content_copy" at bounding box center [81, 65] width 8 height 8
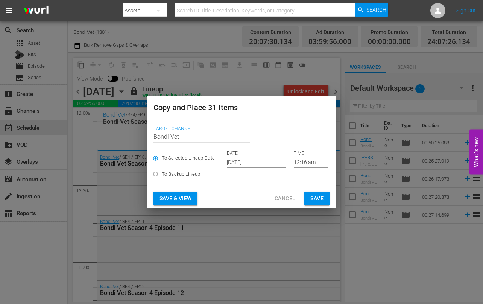
click at [265, 163] on input "[DATE]" at bounding box center [256, 162] width 59 height 11
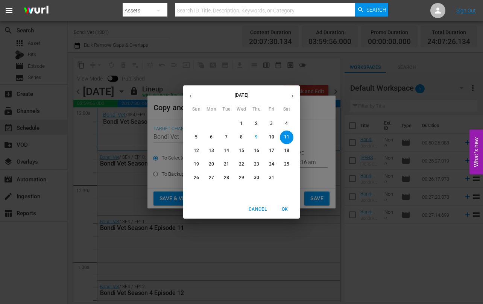
click at [213, 179] on p "27" at bounding box center [211, 178] width 5 height 6
type input "[DATE]"
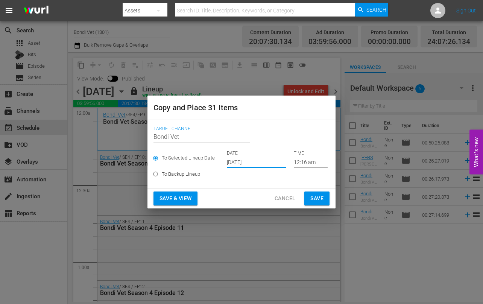
click at [179, 197] on span "Save & View" at bounding box center [176, 198] width 32 height 9
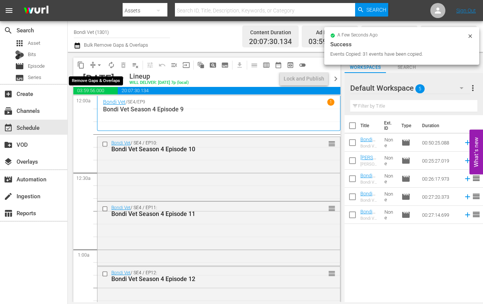
click at [99, 63] on span "arrow_drop_down" at bounding box center [100, 65] width 8 height 8
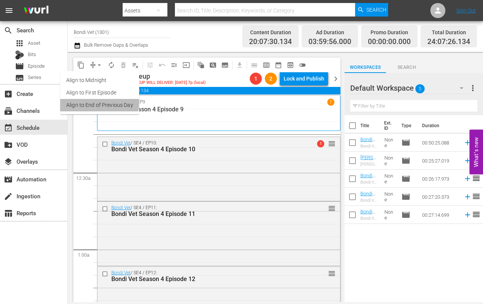
click at [84, 102] on li "Align to End of Previous Day" at bounding box center [99, 105] width 79 height 12
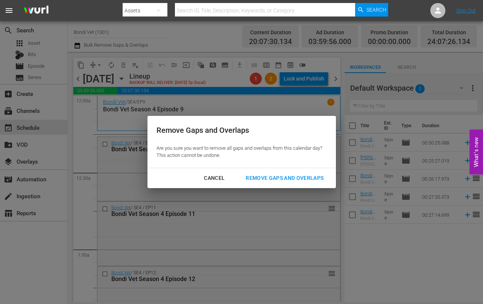
click at [279, 177] on div "Remove Gaps and Overlaps" at bounding box center [285, 178] width 90 height 9
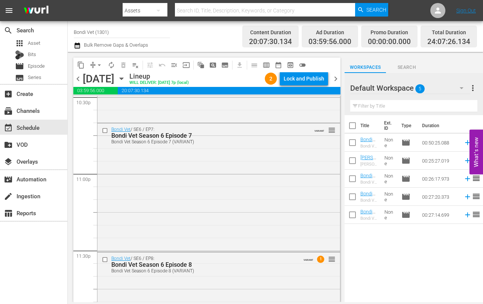
scroll to position [3535, 0]
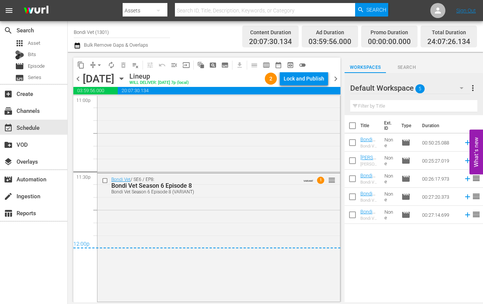
click at [338, 79] on span "chevron_right" at bounding box center [335, 78] width 9 height 9
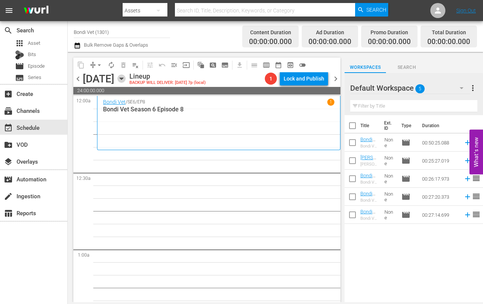
click at [123, 79] on icon "button" at bounding box center [121, 79] width 3 height 2
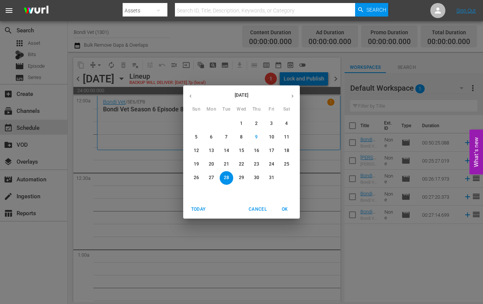
drag, startPoint x: 226, startPoint y: 152, endPoint x: 219, endPoint y: 160, distance: 10.9
click at [226, 152] on p "14" at bounding box center [226, 151] width 5 height 6
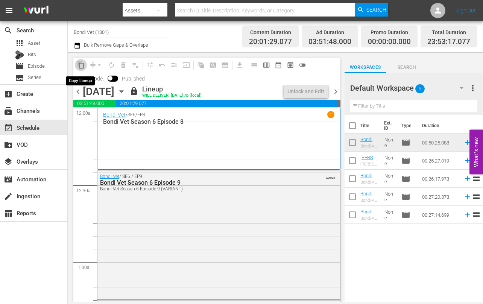
click at [80, 66] on span "content_copy" at bounding box center [81, 65] width 8 height 8
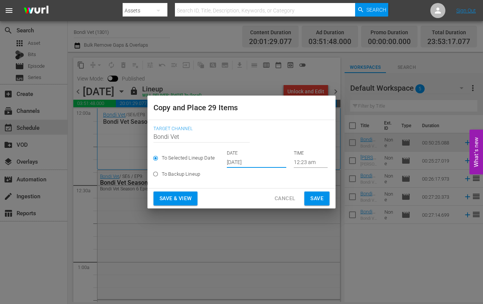
click at [262, 164] on input "[DATE]" at bounding box center [256, 162] width 59 height 11
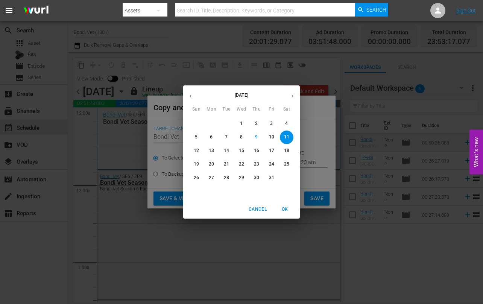
click at [227, 178] on p "28" at bounding box center [226, 178] width 5 height 6
type input "[DATE]"
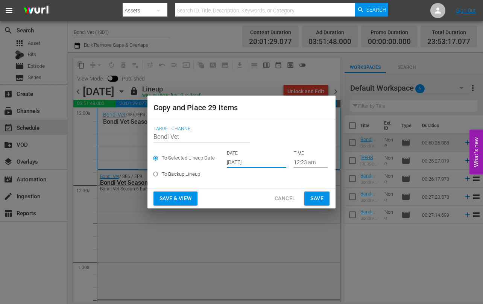
click at [169, 199] on span "Save & View" at bounding box center [176, 198] width 32 height 9
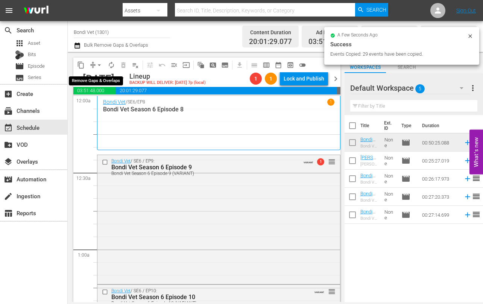
click at [100, 64] on span "arrow_drop_down" at bounding box center [100, 65] width 8 height 8
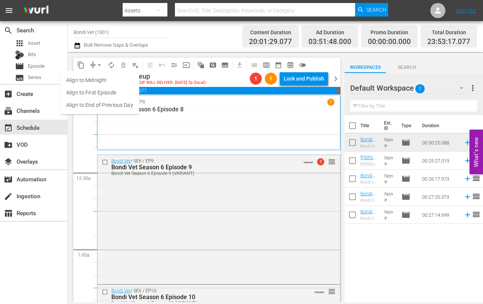
click at [92, 105] on li "Align to End of Previous Day" at bounding box center [99, 105] width 79 height 12
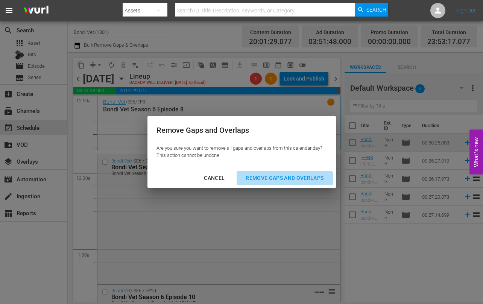
click at [274, 177] on div "Remove Gaps and Overlaps" at bounding box center [285, 178] width 90 height 9
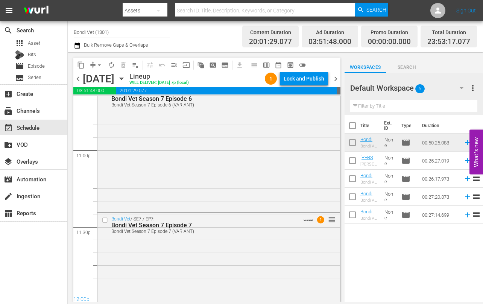
scroll to position [3518, 0]
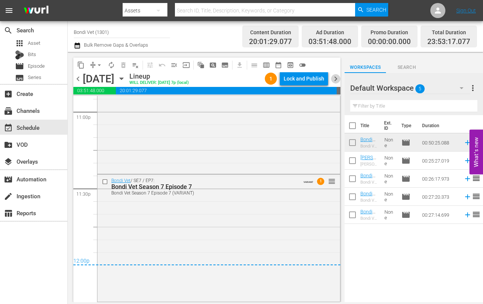
click at [339, 78] on span "chevron_right" at bounding box center [335, 78] width 9 height 9
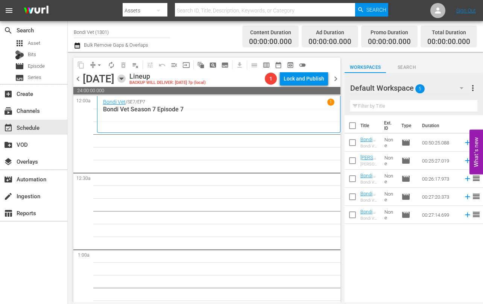
click at [126, 76] on icon "button" at bounding box center [121, 79] width 8 height 8
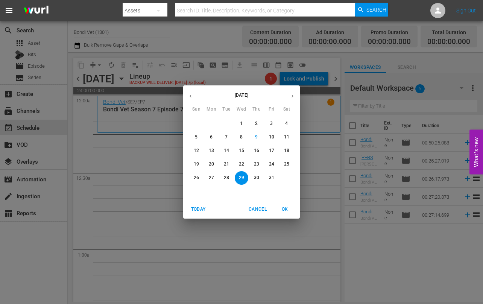
click at [244, 151] on span "15" at bounding box center [242, 151] width 14 height 6
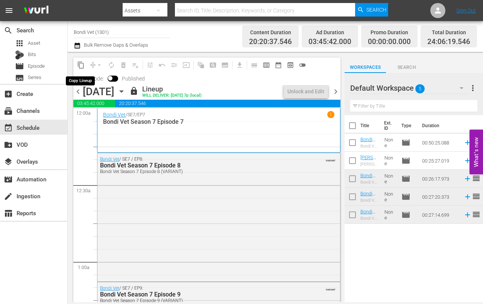
click at [79, 65] on span "content_copy" at bounding box center [81, 65] width 8 height 8
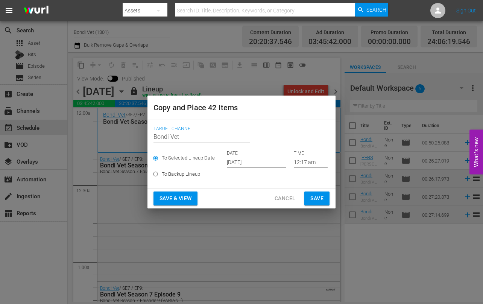
click at [267, 164] on input "[DATE]" at bounding box center [256, 162] width 59 height 11
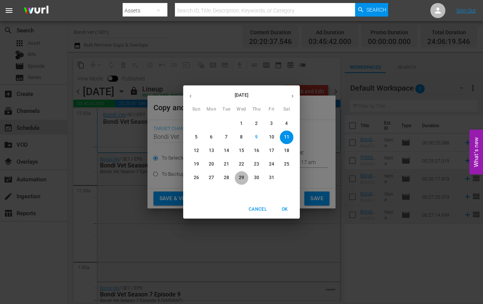
drag, startPoint x: 246, startPoint y: 178, endPoint x: 235, endPoint y: 186, distance: 13.5
click at [246, 179] on span "29" at bounding box center [242, 178] width 14 height 6
type input "[DATE]"
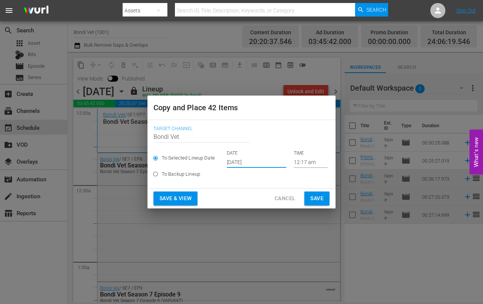
click at [177, 199] on span "Save & View" at bounding box center [176, 198] width 32 height 9
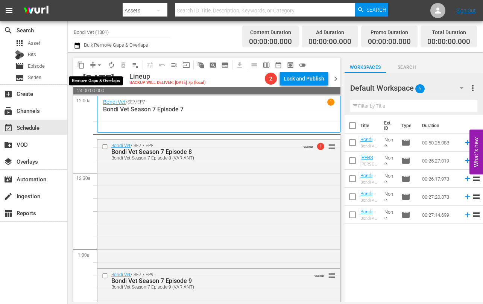
click at [98, 63] on span "arrow_drop_down" at bounding box center [100, 65] width 8 height 8
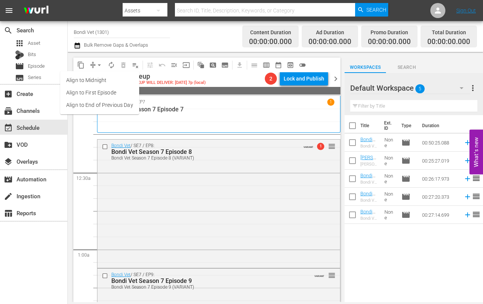
click at [92, 104] on li "Align to End of Previous Day" at bounding box center [99, 105] width 79 height 12
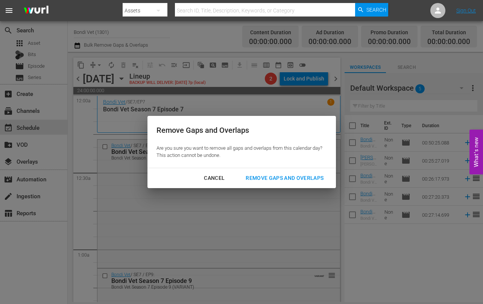
drag, startPoint x: 265, startPoint y: 178, endPoint x: 223, endPoint y: 178, distance: 41.4
click at [264, 178] on div "Remove Gaps and Overlaps" at bounding box center [285, 178] width 90 height 9
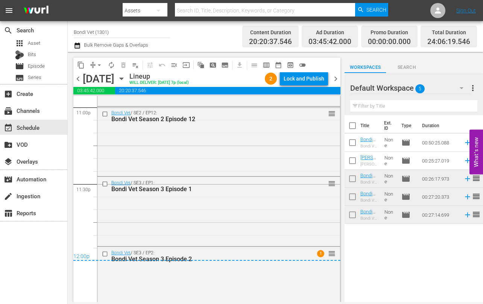
scroll to position [3533, 0]
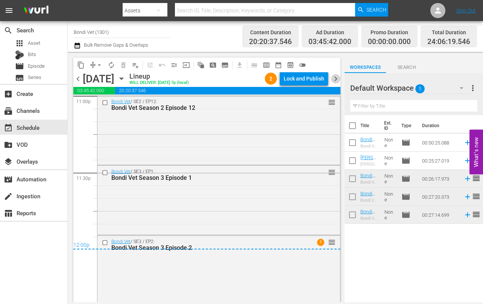
click at [337, 80] on span "chevron_right" at bounding box center [335, 78] width 9 height 9
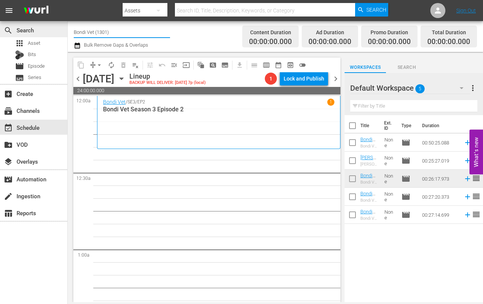
drag, startPoint x: 112, startPoint y: 33, endPoint x: 61, endPoint y: 28, distance: 51.1
click at [68, 0] on div "search Search apps Asset Bits movie Episode subtitles Series add_box Create sub…" at bounding box center [276, 0] width 416 height 0
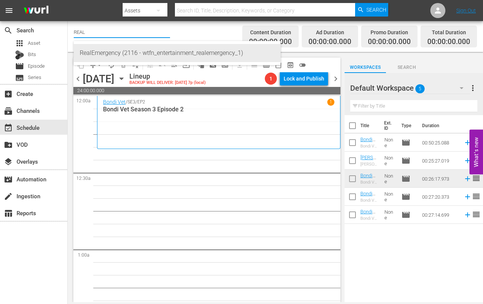
click at [103, 52] on div "RealEmergency (2116 - wtfn_entertainment_realemergency_1)" at bounding box center [177, 53] width 195 height 18
type input "RealEmergency (2116 - wtfn_entertainment_realemergency_1)"
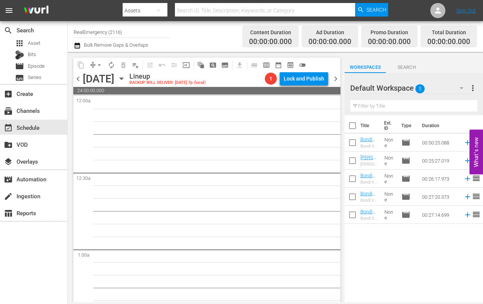
click at [79, 80] on span "chevron_left" at bounding box center [77, 78] width 9 height 9
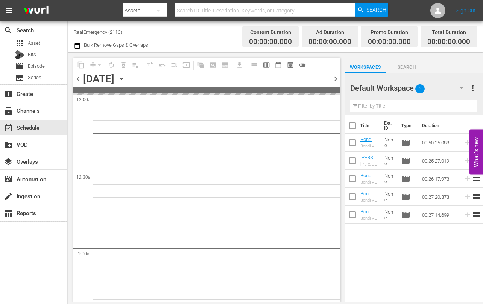
click at [79, 80] on span "chevron_left" at bounding box center [77, 78] width 9 height 9
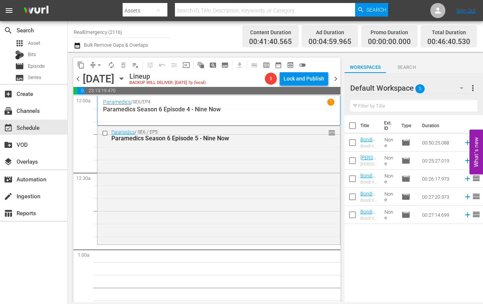
click at [79, 79] on span "chevron_left" at bounding box center [77, 78] width 9 height 9
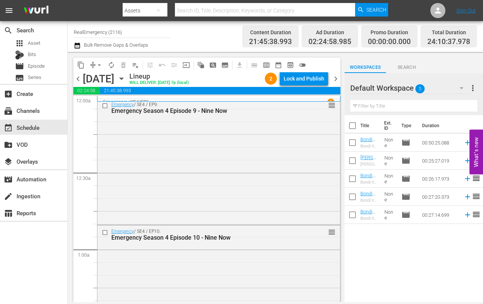
click at [79, 79] on span "chevron_left" at bounding box center [77, 78] width 9 height 9
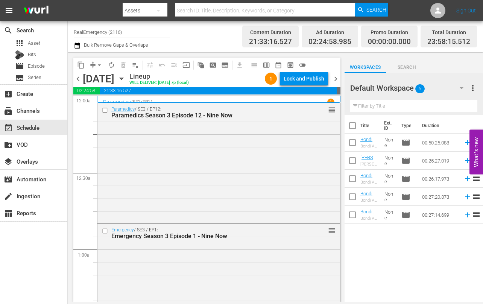
click at [79, 79] on span "chevron_left" at bounding box center [77, 78] width 9 height 9
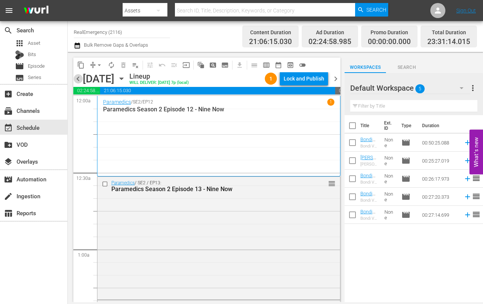
click at [79, 79] on span "chevron_left" at bounding box center [77, 78] width 9 height 9
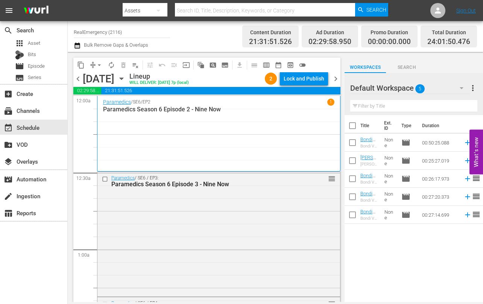
click at [79, 79] on span "chevron_left" at bounding box center [77, 78] width 9 height 9
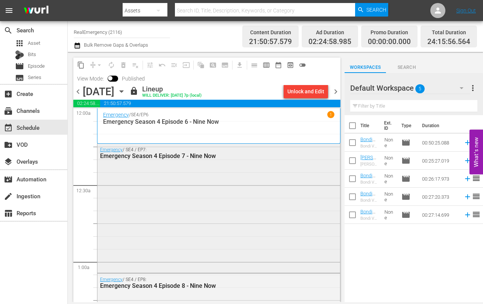
click at [141, 198] on div "Emergency / SE4 / EP7: Emergency Season 4 Episode 7 - Nine Now" at bounding box center [219, 207] width 243 height 127
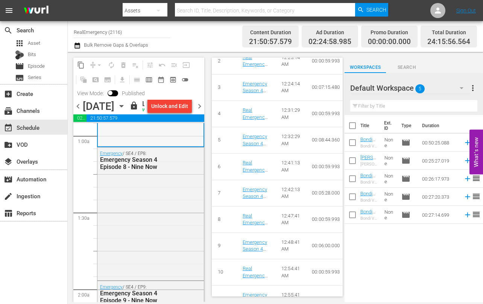
scroll to position [142, 0]
click at [112, 201] on div "Emergency / SE4 / EP8: Emergency Season 4 Episode 8 - Nine Now" at bounding box center [151, 212] width 107 height 131
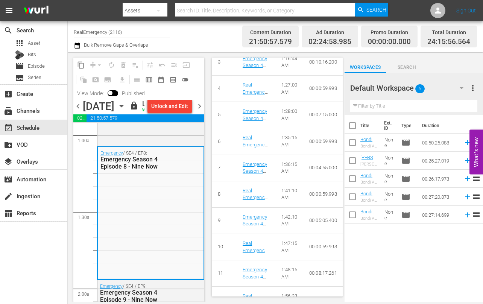
scroll to position [428, 0]
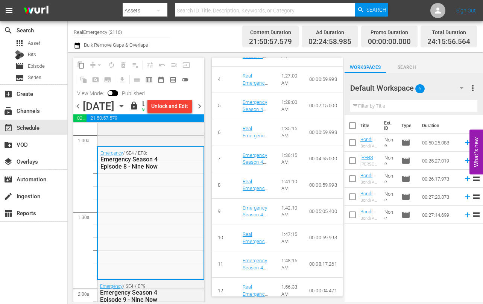
click at [78, 111] on span "chevron_left" at bounding box center [77, 106] width 9 height 9
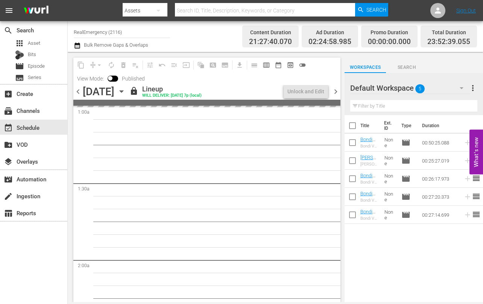
scroll to position [142, 0]
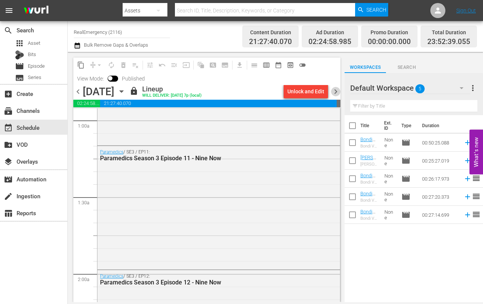
click at [338, 92] on span "chevron_right" at bounding box center [335, 91] width 9 height 9
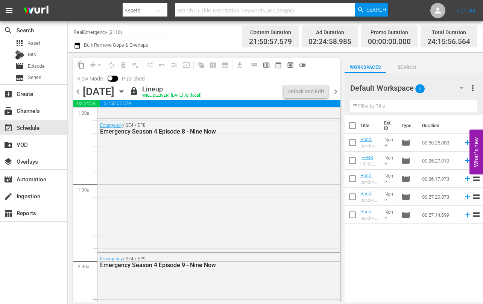
scroll to position [142, 0]
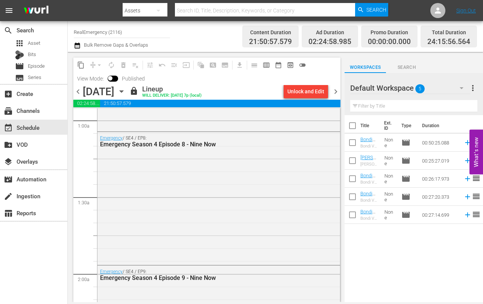
click at [126, 95] on icon "button" at bounding box center [121, 91] width 8 height 8
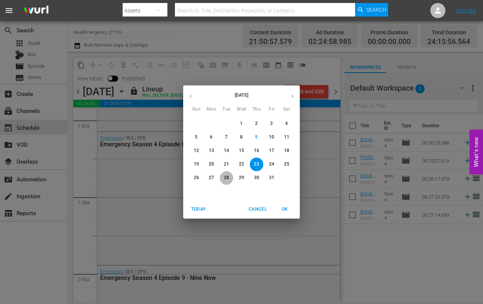
drag, startPoint x: 229, startPoint y: 177, endPoint x: 217, endPoint y: 176, distance: 11.7
click at [228, 177] on p "28" at bounding box center [226, 178] width 5 height 6
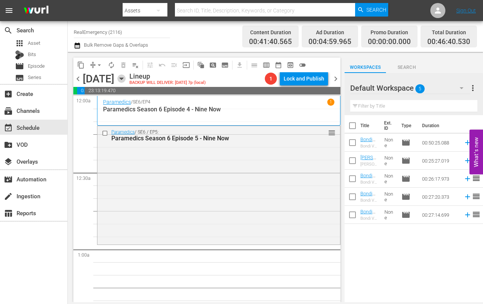
click at [126, 77] on icon "button" at bounding box center [121, 79] width 8 height 8
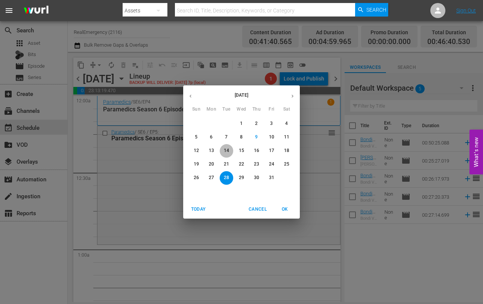
drag, startPoint x: 229, startPoint y: 149, endPoint x: 213, endPoint y: 151, distance: 16.3
click at [229, 149] on p "14" at bounding box center [226, 151] width 5 height 6
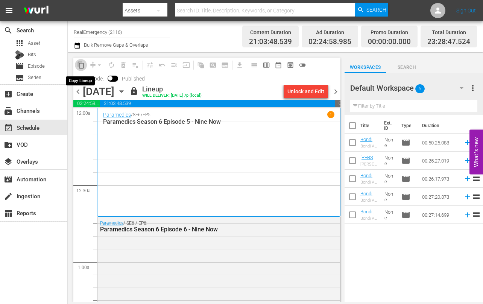
click at [81, 66] on span "content_copy" at bounding box center [81, 65] width 8 height 8
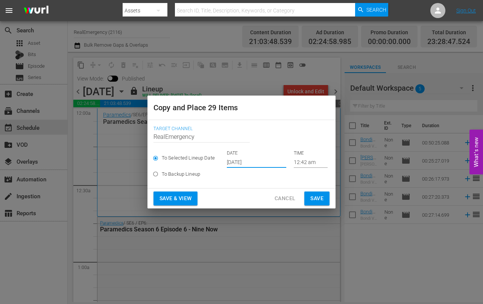
click at [266, 163] on input "[DATE]" at bounding box center [256, 162] width 59 height 11
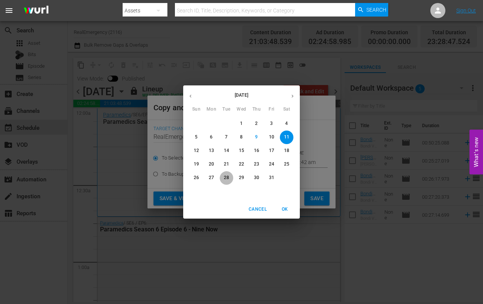
click at [228, 177] on p "28" at bounding box center [226, 178] width 5 height 6
type input "[DATE]"
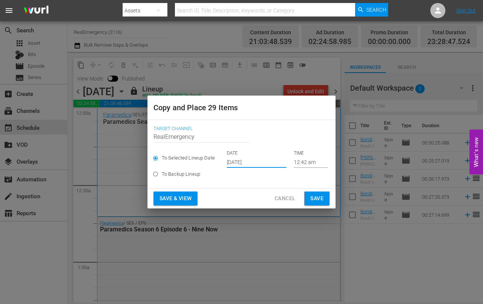
click at [173, 197] on span "Save & View" at bounding box center [176, 198] width 32 height 9
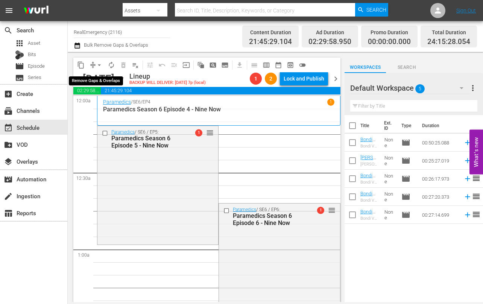
click at [99, 63] on span "arrow_drop_down" at bounding box center [100, 65] width 8 height 8
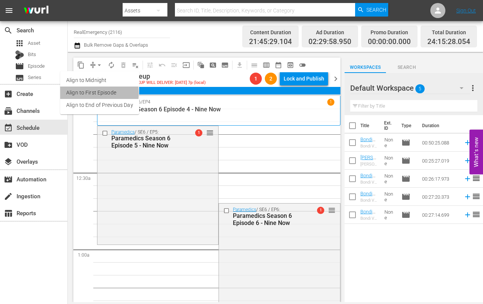
click at [84, 93] on li "Align to First Episode" at bounding box center [99, 93] width 79 height 12
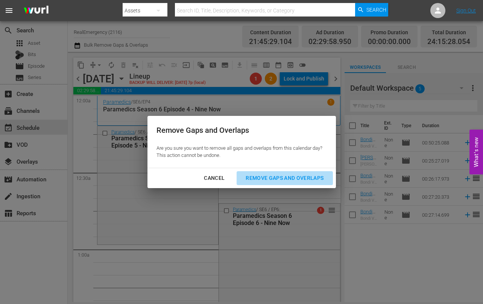
click at [278, 176] on div "Remove Gaps and Overlaps" at bounding box center [285, 178] width 90 height 9
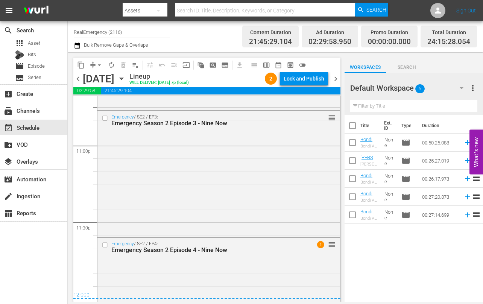
scroll to position [3550, 0]
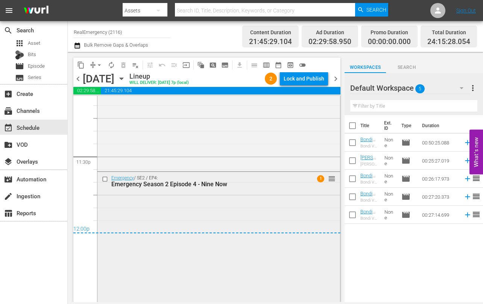
click at [211, 183] on div "Emergency Season 2 Episode 4 - Nine Now" at bounding box center [205, 184] width 189 height 7
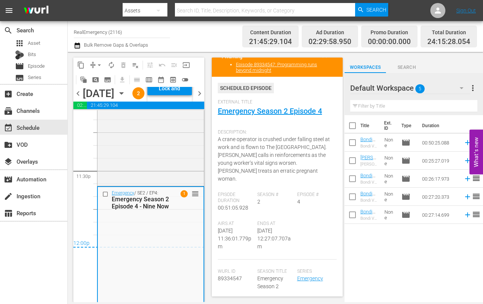
scroll to position [0, 0]
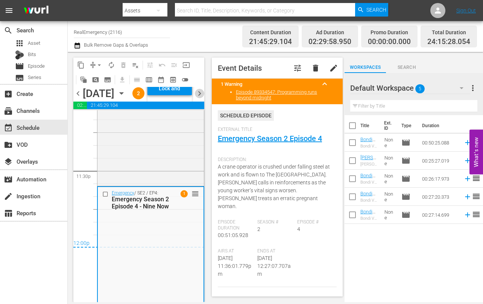
click at [201, 98] on span "chevron_right" at bounding box center [199, 93] width 9 height 9
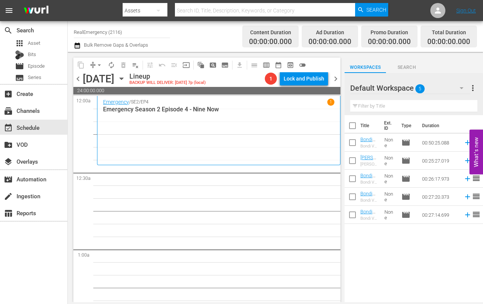
click at [126, 77] on icon "button" at bounding box center [121, 79] width 8 height 8
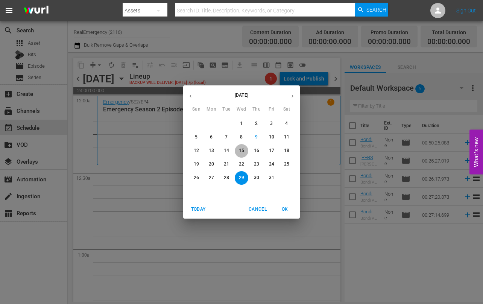
drag, startPoint x: 244, startPoint y: 151, endPoint x: 232, endPoint y: 159, distance: 14.6
click at [244, 151] on p "15" at bounding box center [241, 151] width 5 height 6
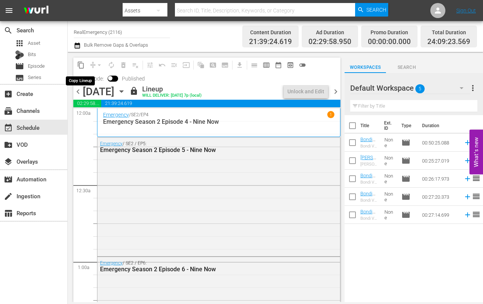
click at [81, 66] on span "content_copy" at bounding box center [81, 65] width 8 height 8
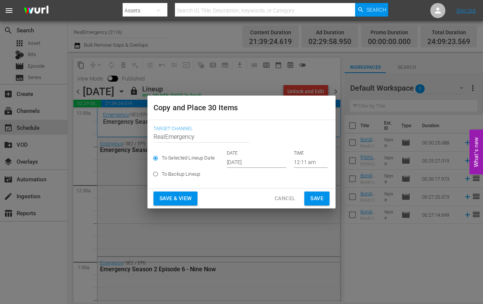
click at [266, 162] on input "[DATE]" at bounding box center [256, 162] width 59 height 11
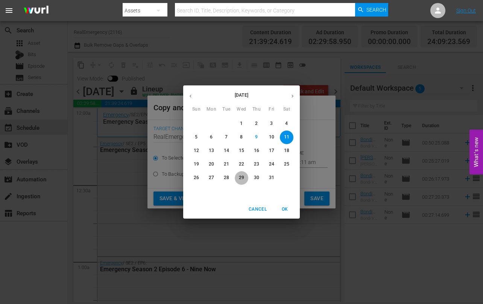
click at [241, 178] on p "29" at bounding box center [241, 178] width 5 height 6
type input "[DATE]"
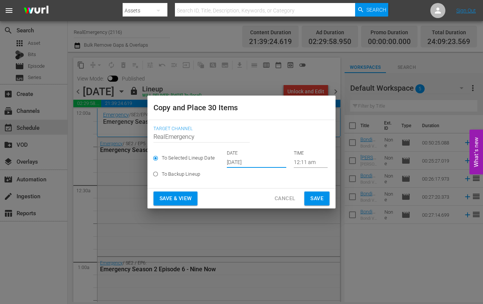
click at [183, 198] on span "Save & View" at bounding box center [176, 198] width 32 height 9
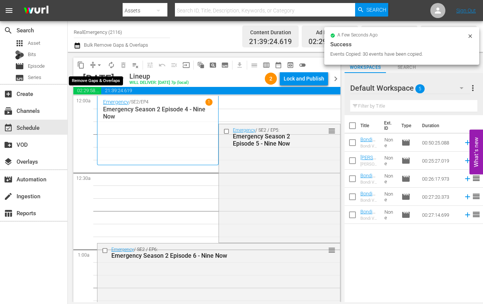
click at [100, 65] on span "arrow_drop_down" at bounding box center [100, 65] width 8 height 8
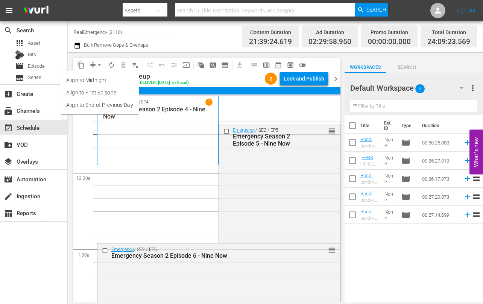
click at [92, 103] on li "Align to End of Previous Day" at bounding box center [99, 105] width 79 height 12
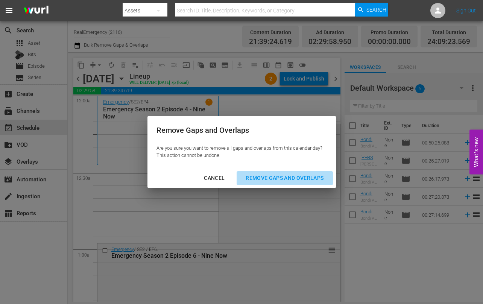
drag, startPoint x: 275, startPoint y: 175, endPoint x: 247, endPoint y: 187, distance: 30.9
click at [274, 175] on div "Remove Gaps and Overlaps" at bounding box center [285, 178] width 90 height 9
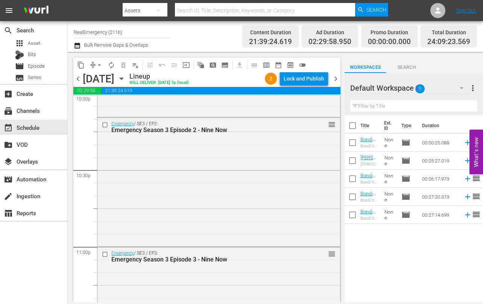
scroll to position [3574, 0]
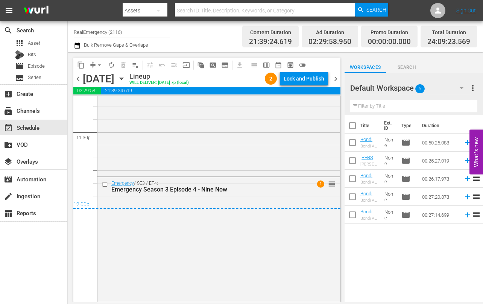
drag, startPoint x: 335, startPoint y: 79, endPoint x: 331, endPoint y: 84, distance: 6.7
click at [335, 79] on span "chevron_right" at bounding box center [335, 78] width 9 height 9
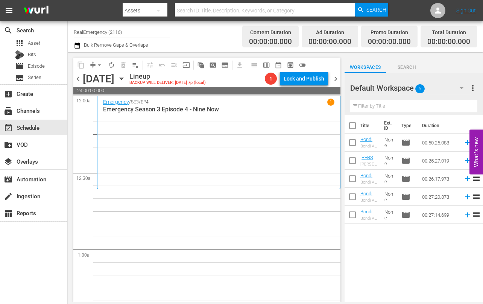
click at [126, 78] on icon "button" at bounding box center [121, 79] width 8 height 8
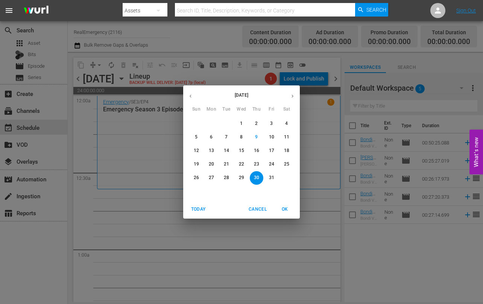
click at [257, 151] on p "16" at bounding box center [256, 151] width 5 height 6
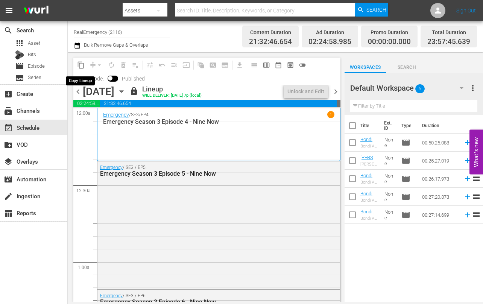
click at [81, 67] on span "content_copy" at bounding box center [81, 65] width 8 height 8
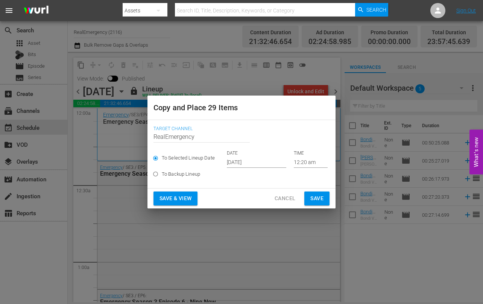
click at [266, 159] on input "[DATE]" at bounding box center [256, 162] width 59 height 11
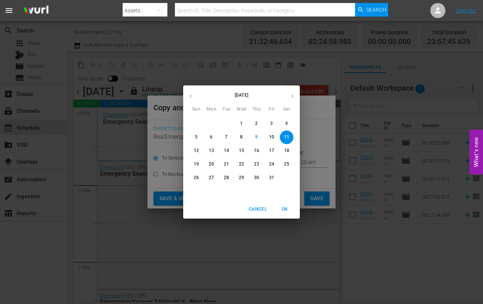
click at [256, 178] on p "30" at bounding box center [256, 178] width 5 height 6
type input "Oct 30th 2025"
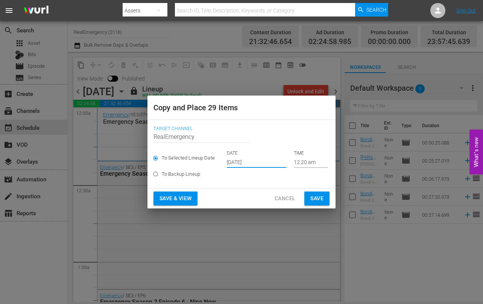
click at [172, 201] on span "Save & View" at bounding box center [176, 198] width 32 height 9
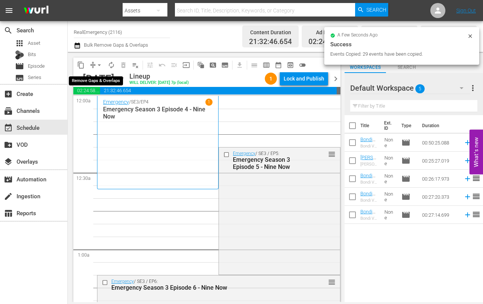
click at [98, 64] on span "arrow_drop_down" at bounding box center [100, 65] width 8 height 8
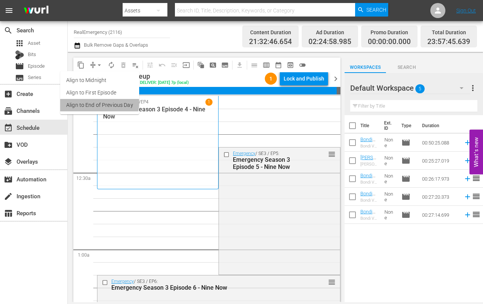
click at [91, 102] on li "Align to End of Previous Day" at bounding box center [99, 105] width 79 height 12
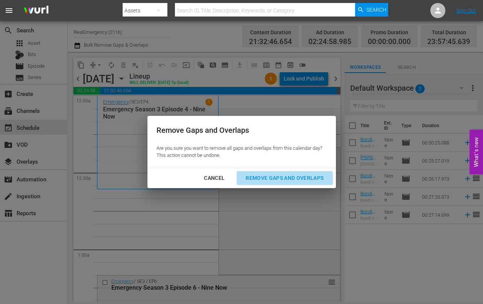
click at [275, 178] on div "Remove Gaps and Overlaps" at bounding box center [285, 178] width 90 height 9
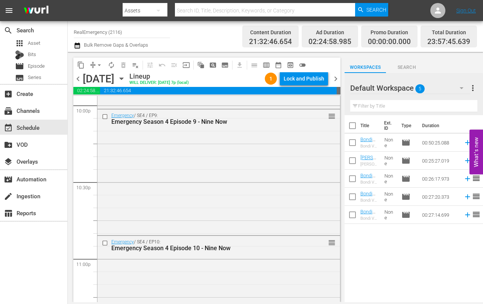
scroll to position [3568, 0]
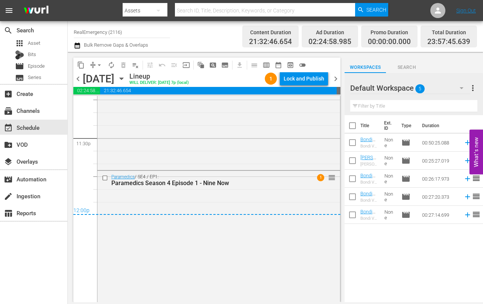
click at [336, 78] on span "chevron_right" at bounding box center [335, 78] width 9 height 9
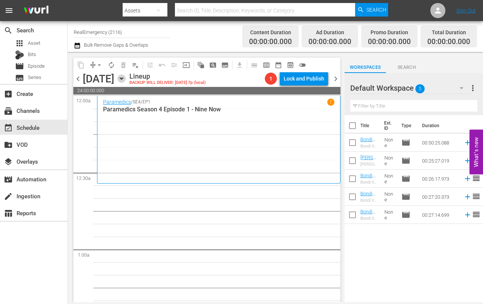
click at [126, 79] on icon "button" at bounding box center [121, 79] width 8 height 8
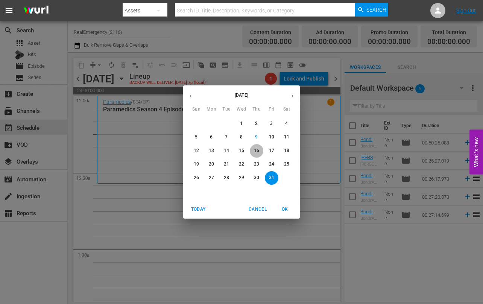
click at [258, 151] on p "16" at bounding box center [256, 151] width 5 height 6
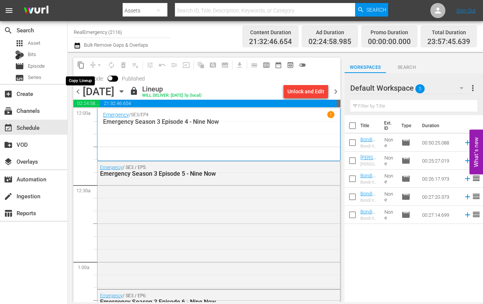
click at [81, 66] on span "content_copy" at bounding box center [81, 65] width 8 height 8
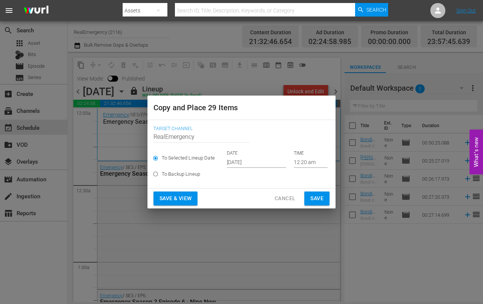
click at [286, 199] on span "Cancel" at bounding box center [285, 198] width 21 height 9
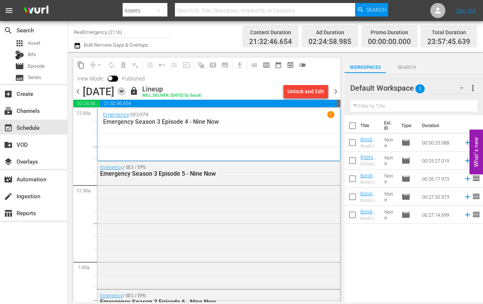
click at [123, 91] on icon "button" at bounding box center [121, 92] width 3 height 2
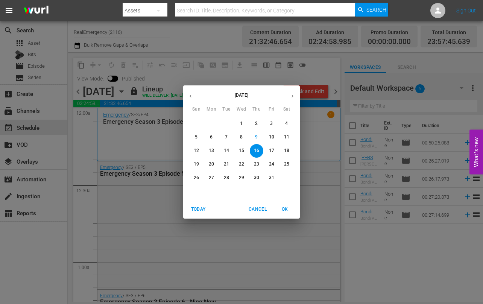
click at [270, 149] on p "17" at bounding box center [271, 151] width 5 height 6
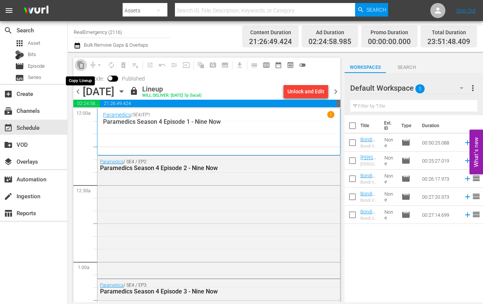
click at [82, 65] on span "content_copy" at bounding box center [81, 65] width 8 height 8
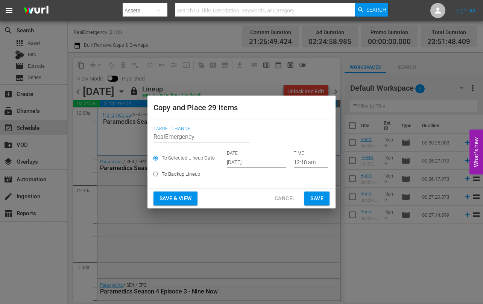
click at [262, 164] on input "[DATE]" at bounding box center [256, 162] width 59 height 11
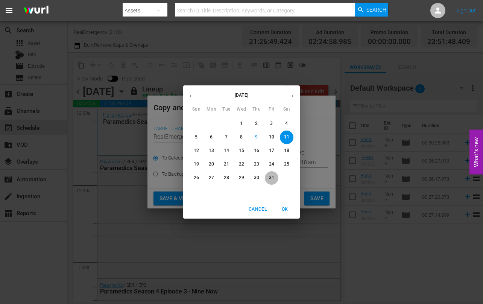
click at [267, 177] on span "31" at bounding box center [272, 178] width 14 height 6
type input "Oct 31st 2025"
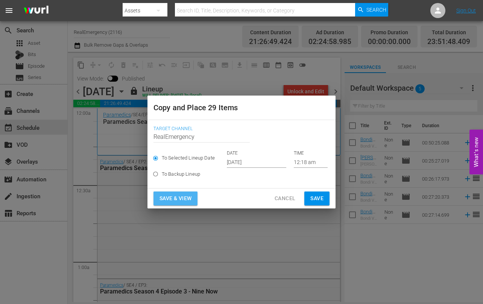
click at [184, 196] on span "Save & View" at bounding box center [176, 198] width 32 height 9
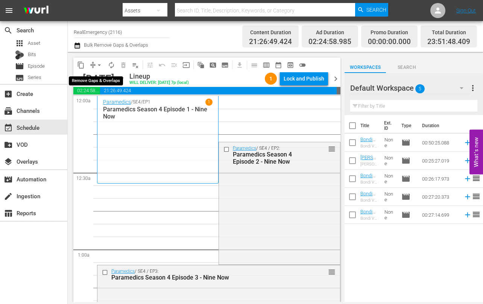
click at [99, 62] on span "arrow_drop_down" at bounding box center [100, 65] width 8 height 8
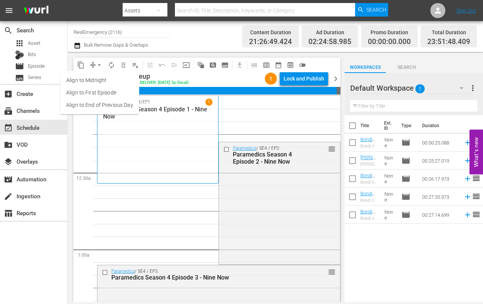
click at [96, 105] on li "Align to End of Previous Day" at bounding box center [99, 105] width 79 height 12
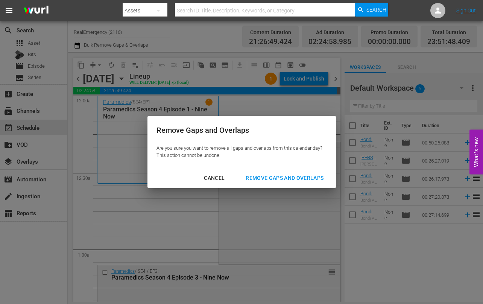
click at [273, 179] on div "Remove Gaps and Overlaps" at bounding box center [285, 178] width 90 height 9
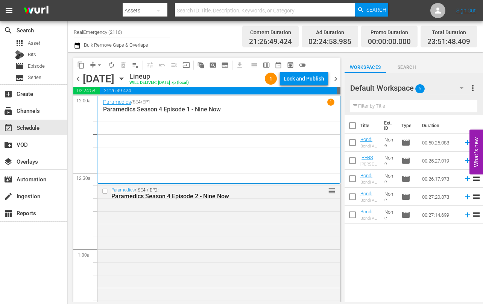
click at [79, 83] on span "chevron_left" at bounding box center [77, 78] width 9 height 9
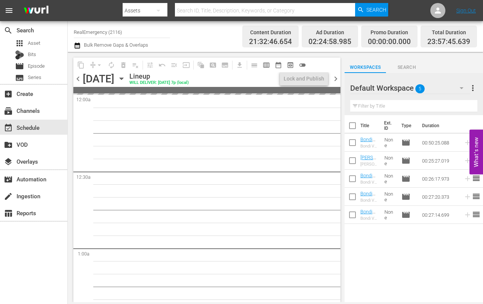
click at [78, 81] on span "chevron_left" at bounding box center [77, 78] width 9 height 9
click at [79, 81] on span "chevron_left" at bounding box center [77, 78] width 9 height 9
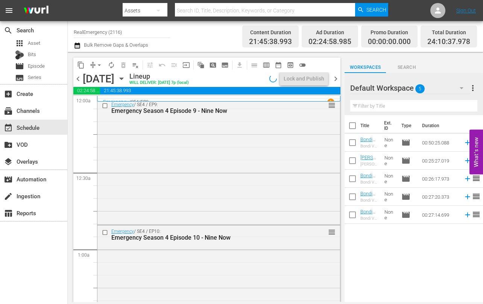
click at [78, 81] on span "chevron_left" at bounding box center [77, 78] width 9 height 9
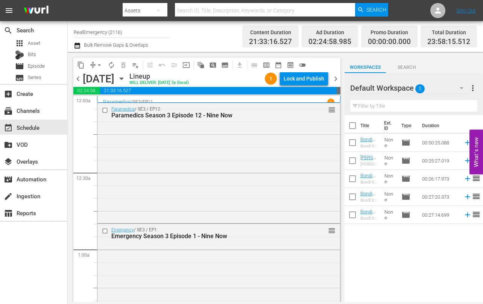
click at [78, 81] on span "chevron_left" at bounding box center [77, 78] width 9 height 9
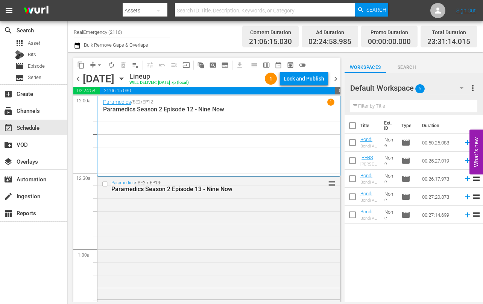
click at [78, 81] on span "chevron_left" at bounding box center [77, 78] width 9 height 9
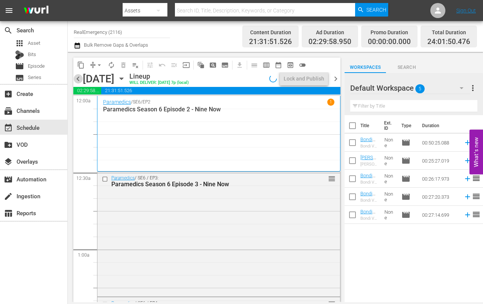
click at [78, 81] on span "chevron_left" at bounding box center [77, 78] width 9 height 9
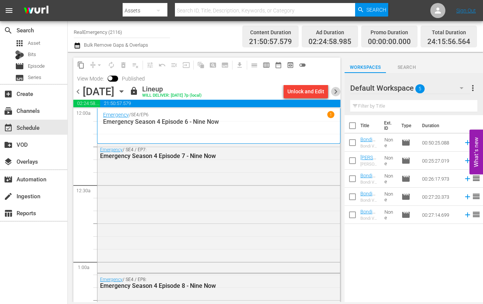
click at [336, 91] on span "chevron_right" at bounding box center [335, 91] width 9 height 9
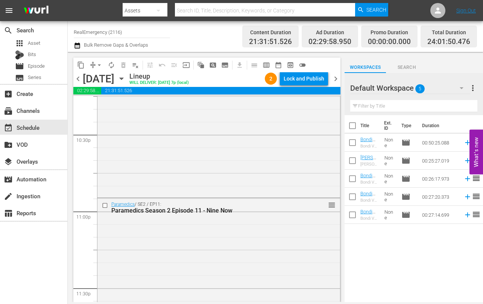
scroll to position [3561, 0]
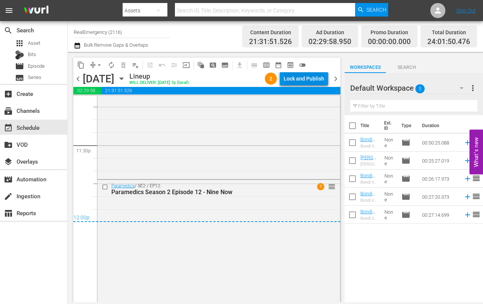
click at [302, 78] on div "Lock and Publish" at bounding box center [304, 79] width 41 height 14
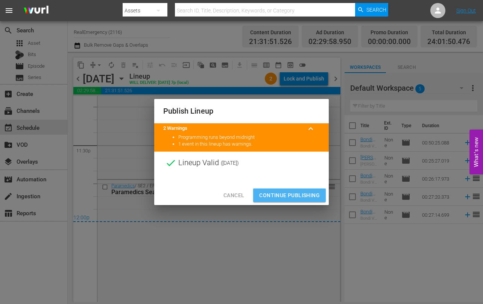
click at [280, 194] on span "Continue Publishing" at bounding box center [289, 195] width 61 height 9
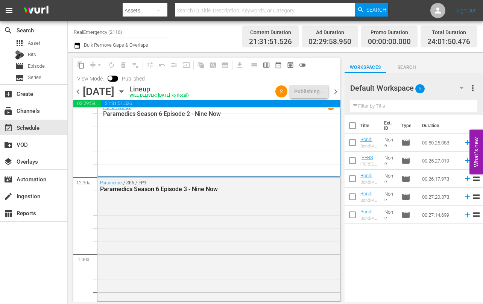
scroll to position [0, 0]
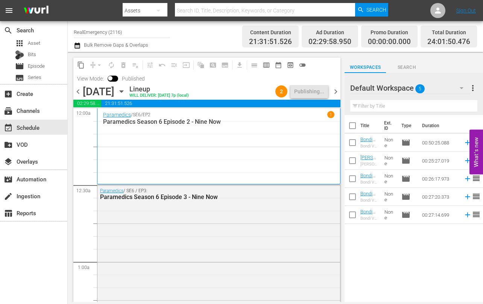
click at [337, 93] on span "chevron_right" at bounding box center [335, 91] width 9 height 9
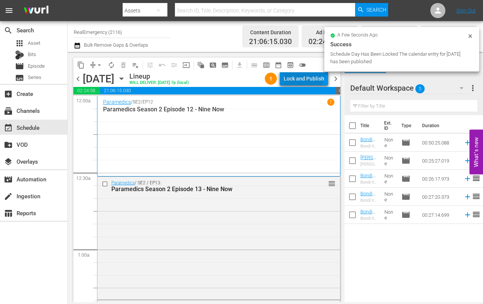
click at [305, 78] on div "Lock and Publish" at bounding box center [304, 79] width 41 height 14
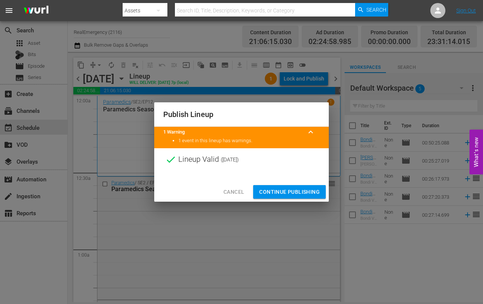
click at [279, 192] on span "Continue Publishing" at bounding box center [289, 192] width 61 height 9
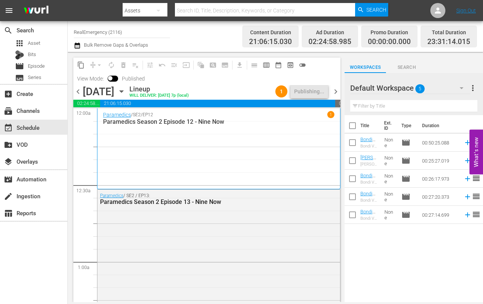
click at [334, 91] on span "chevron_right" at bounding box center [335, 91] width 9 height 9
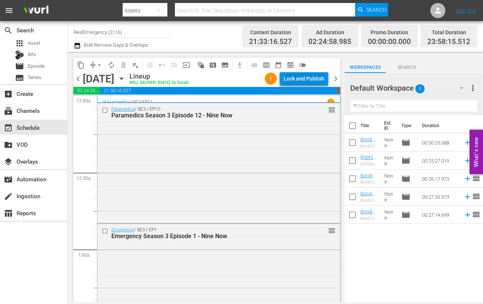
click at [304, 81] on div "Lock and Publish" at bounding box center [304, 79] width 41 height 14
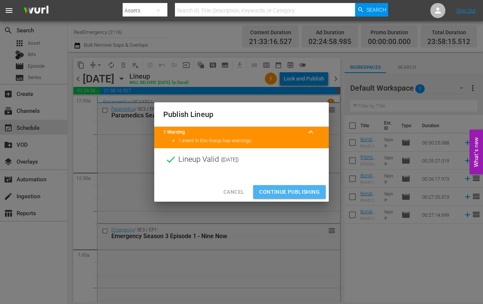
click at [281, 192] on span "Continue Publishing" at bounding box center [289, 192] width 61 height 9
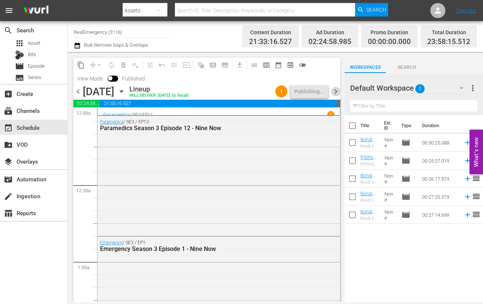
click at [337, 91] on span "chevron_right" at bounding box center [335, 91] width 9 height 9
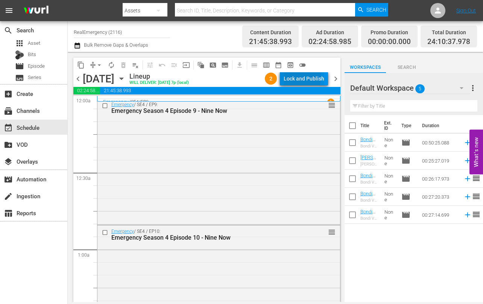
click at [298, 78] on div "Lock and Publish" at bounding box center [304, 79] width 41 height 14
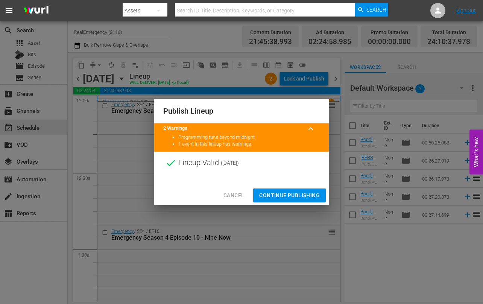
click at [230, 194] on span "Cancel" at bounding box center [234, 195] width 21 height 9
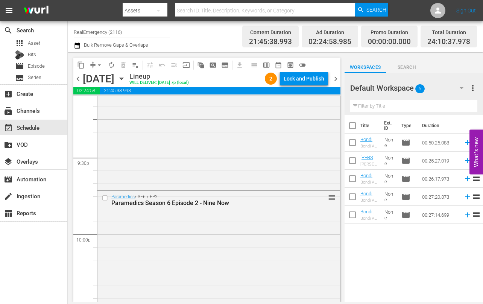
scroll to position [3510, 0]
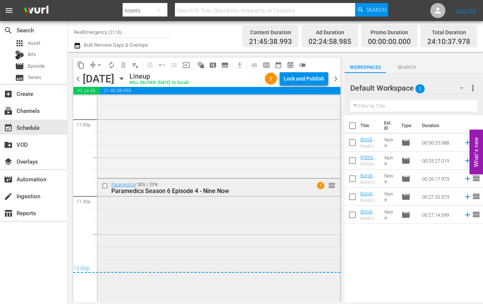
click at [321, 184] on span "1" at bounding box center [320, 185] width 7 height 7
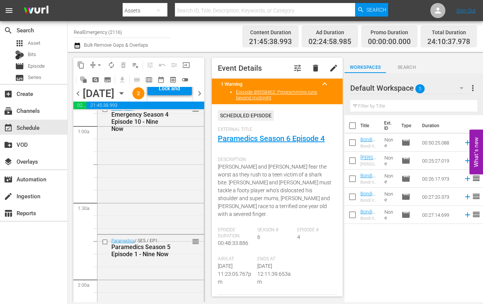
scroll to position [0, 0]
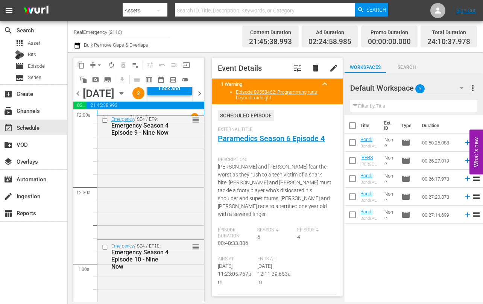
click at [195, 120] on div "1" at bounding box center [194, 116] width 7 height 7
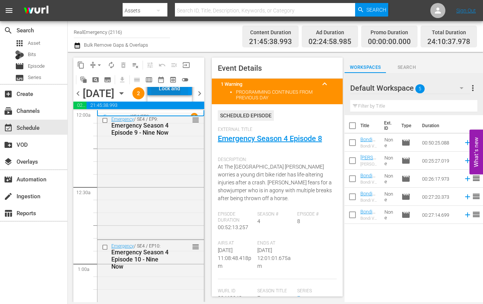
click at [178, 95] on div "Lock and Publish" at bounding box center [169, 89] width 37 height 14
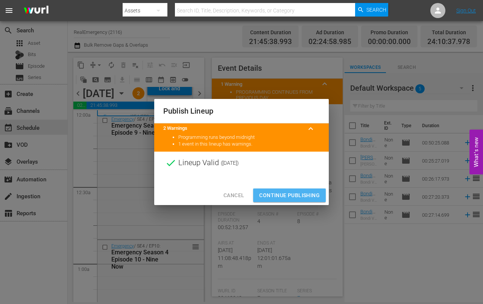
click at [278, 194] on span "Continue Publishing" at bounding box center [289, 195] width 61 height 9
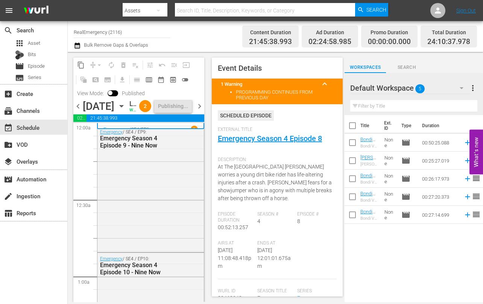
click at [200, 111] on span "chevron_right" at bounding box center [199, 106] width 9 height 9
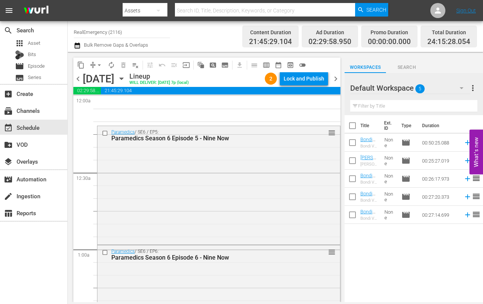
click at [79, 78] on span "chevron_left" at bounding box center [77, 78] width 9 height 9
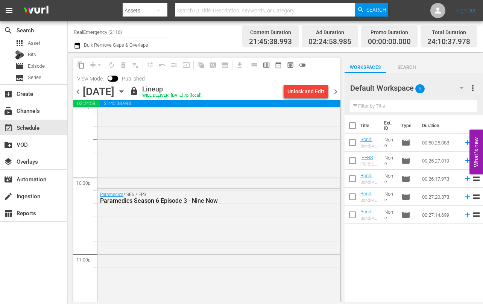
scroll to position [3523, 0]
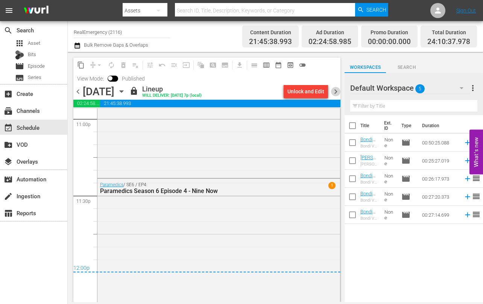
click at [336, 93] on span "chevron_right" at bounding box center [335, 91] width 9 height 9
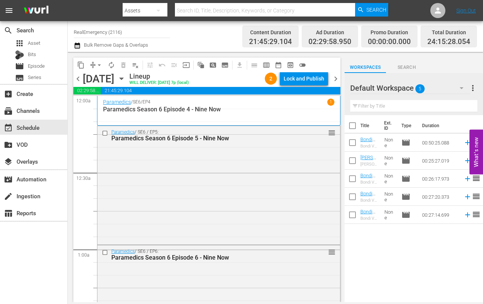
drag, startPoint x: 80, startPoint y: 78, endPoint x: 87, endPoint y: 103, distance: 26.1
click at [80, 78] on span "chevron_left" at bounding box center [77, 78] width 9 height 9
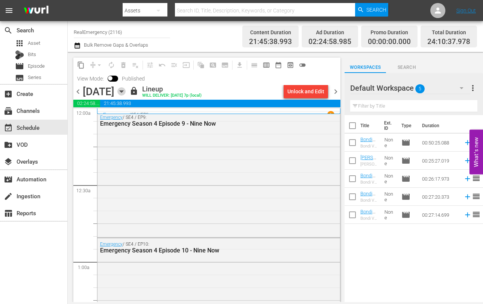
click at [126, 93] on icon "button" at bounding box center [121, 91] width 8 height 8
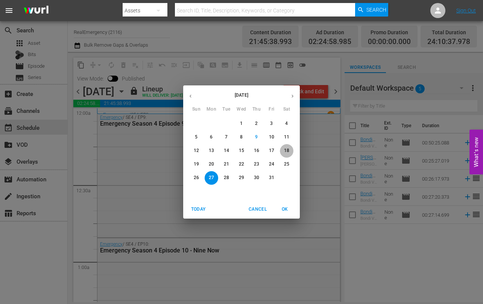
click at [286, 150] on p "18" at bounding box center [286, 151] width 5 height 6
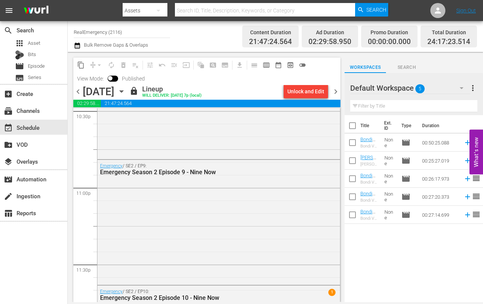
scroll to position [3564, 0]
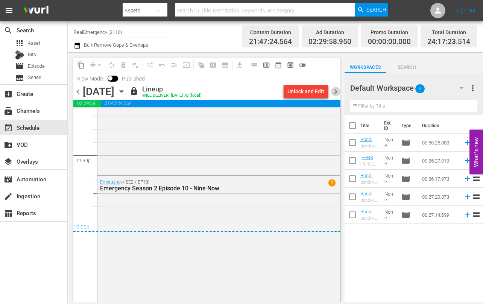
click at [335, 91] on span "chevron_right" at bounding box center [335, 91] width 9 height 9
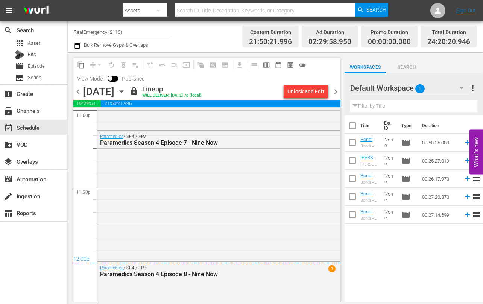
scroll to position [3615, 0]
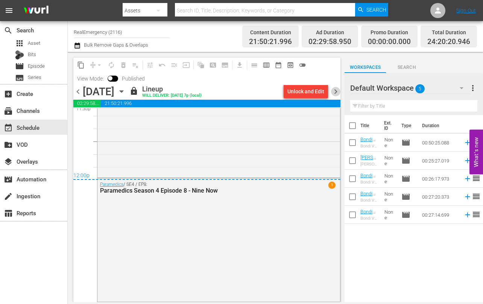
click at [336, 90] on span "chevron_right" at bounding box center [335, 91] width 9 height 9
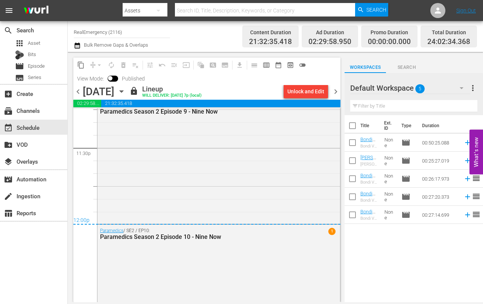
scroll to position [3622, 0]
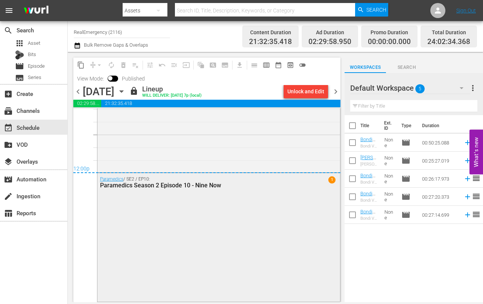
click at [333, 178] on span "1" at bounding box center [332, 180] width 7 height 7
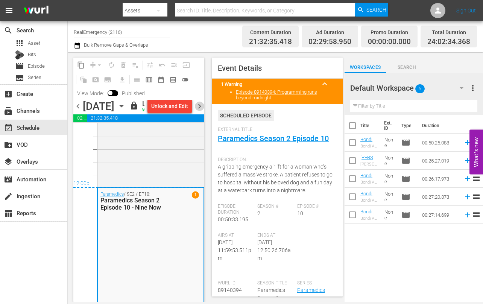
click at [200, 110] on span "chevron_right" at bounding box center [199, 106] width 9 height 9
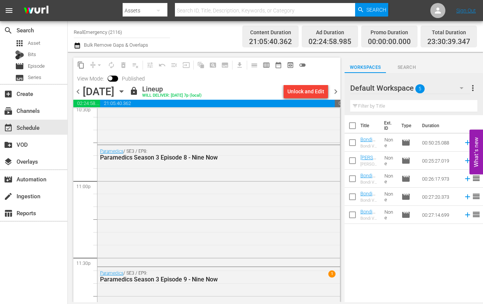
scroll to position [3547, 0]
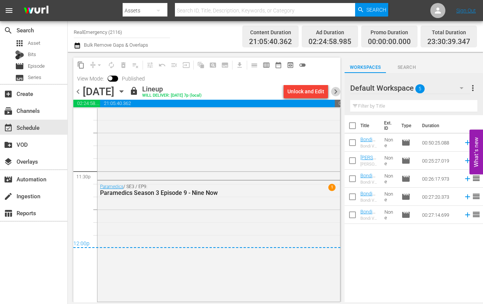
click at [337, 89] on span "chevron_right" at bounding box center [335, 91] width 9 height 9
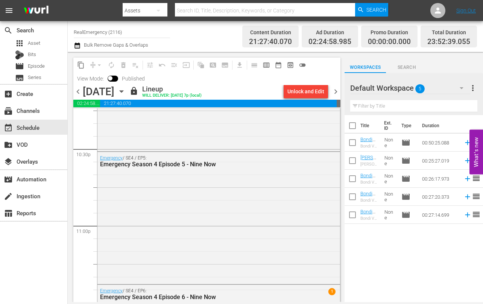
scroll to position [3528, 0]
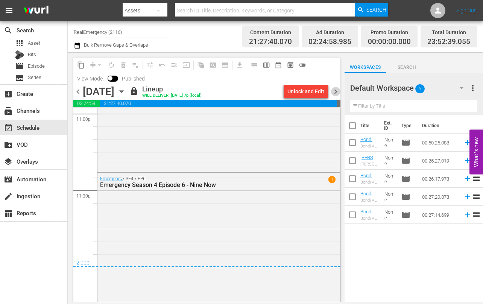
click at [334, 90] on span "chevron_right" at bounding box center [335, 91] width 9 height 9
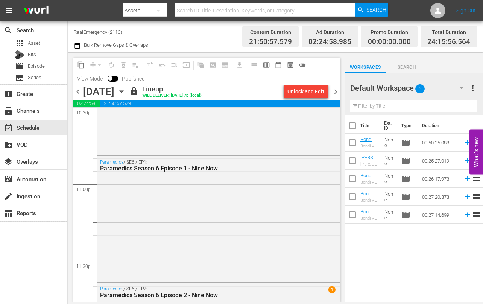
scroll to position [3569, 0]
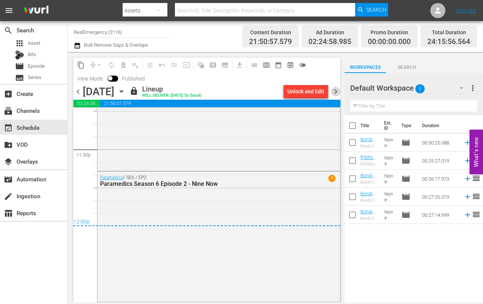
click at [337, 91] on span "chevron_right" at bounding box center [335, 91] width 9 height 9
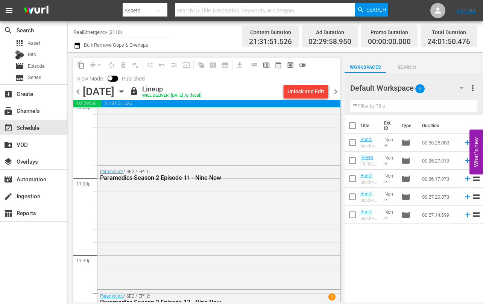
scroll to position [3574, 0]
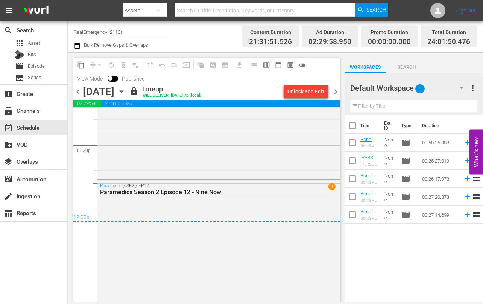
click at [334, 91] on span "chevron_right" at bounding box center [335, 91] width 9 height 9
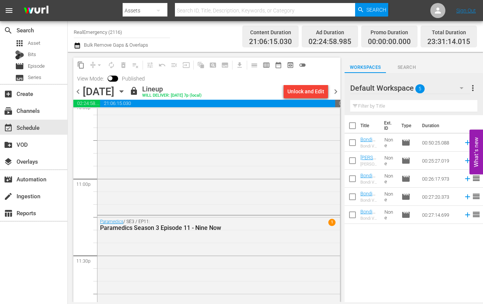
scroll to position [3500, 0]
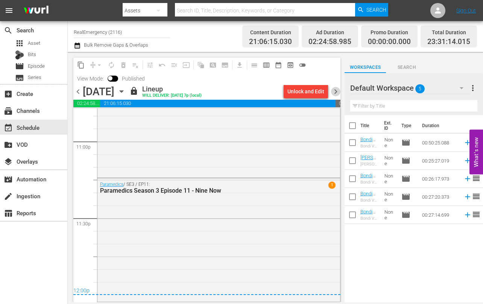
click at [336, 95] on span "chevron_right" at bounding box center [335, 91] width 9 height 9
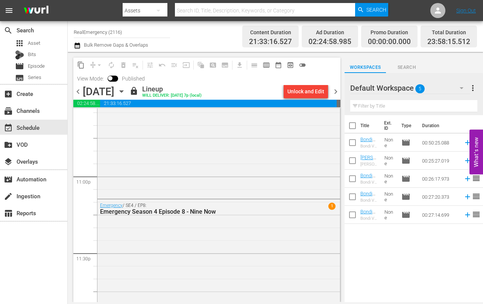
scroll to position [3496, 0]
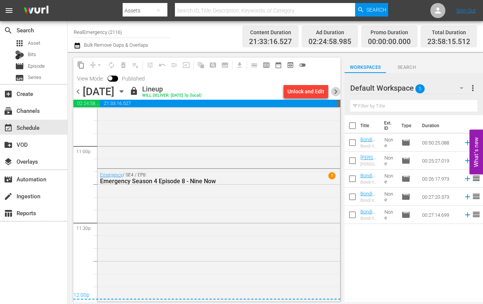
click at [338, 90] on span "chevron_right" at bounding box center [335, 91] width 9 height 9
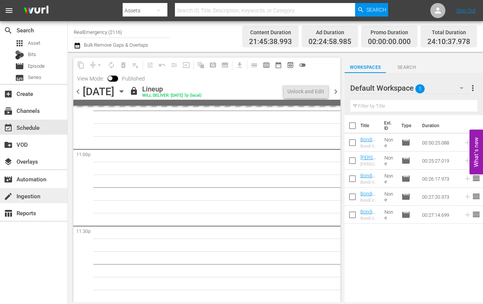
scroll to position [3496, 0]
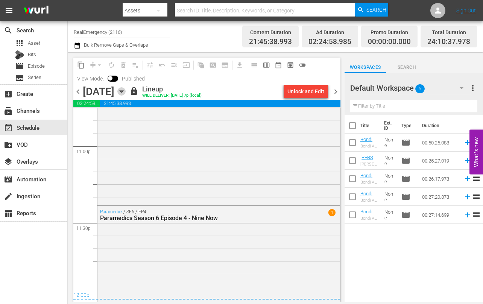
click at [126, 90] on icon "button" at bounding box center [121, 91] width 8 height 8
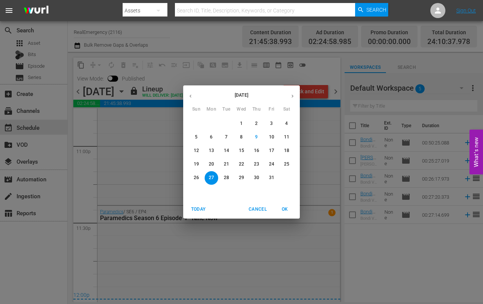
click at [227, 152] on p "14" at bounding box center [226, 151] width 5 height 6
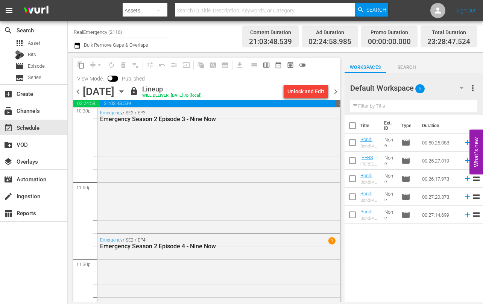
scroll to position [3522, 0]
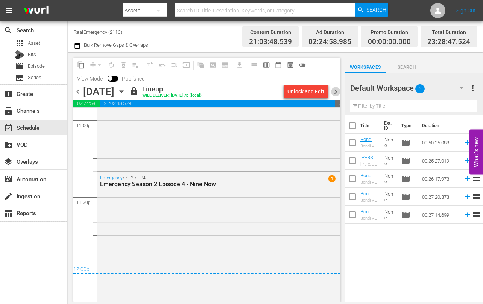
click at [338, 91] on span "chevron_right" at bounding box center [335, 91] width 9 height 9
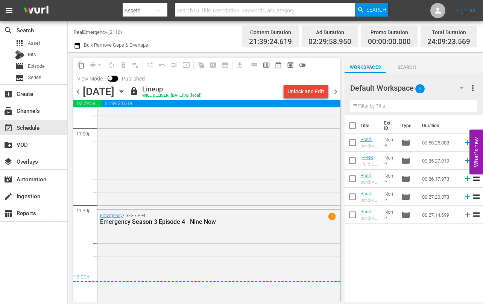
scroll to position [3546, 0]
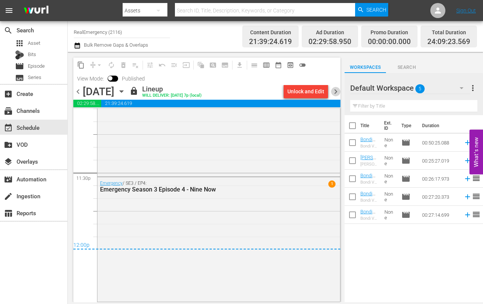
click at [335, 89] on span "chevron_right" at bounding box center [335, 91] width 9 height 9
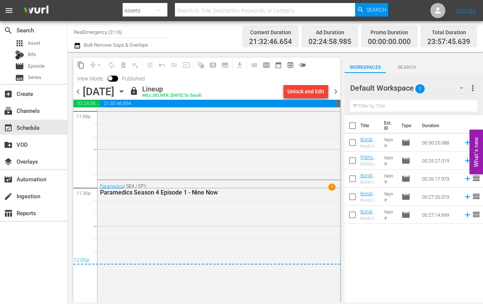
scroll to position [3540, 0]
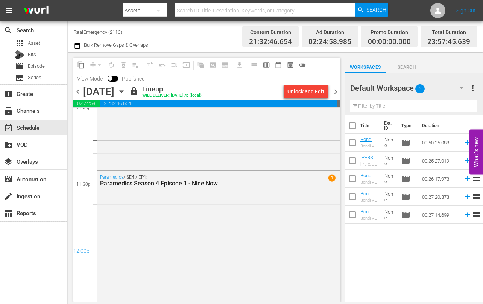
click at [335, 92] on span "chevron_right" at bounding box center [335, 91] width 9 height 9
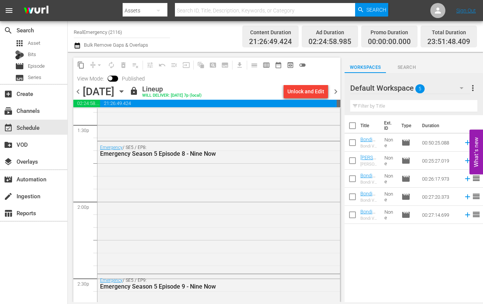
scroll to position [2059, 0]
click at [25, 127] on div "event_available Schedule" at bounding box center [21, 126] width 42 height 7
click at [31, 69] on span "Episode" at bounding box center [36, 67] width 17 height 8
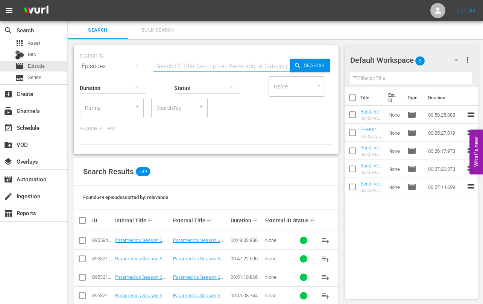
click at [181, 64] on input "text" at bounding box center [222, 66] width 136 height 18
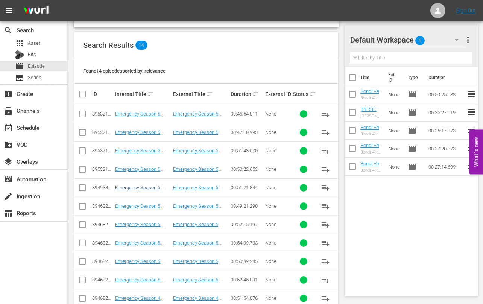
scroll to position [128, 0]
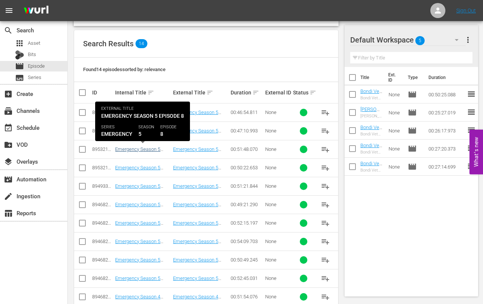
type input "emergency season 5"
click at [138, 149] on link "Emergency Season 5 Episode 8 - Nine Now" at bounding box center [137, 151] width 45 height 11
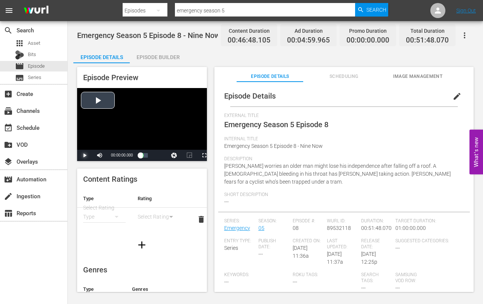
click at [85, 156] on span "Video Player" at bounding box center [85, 156] width 0 height 0
click at [204, 156] on span "Video Player" at bounding box center [204, 156] width 0 height 0
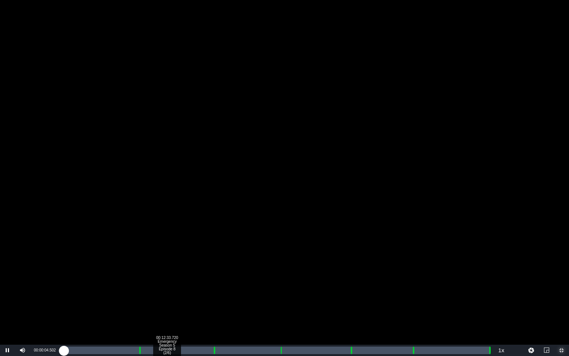
click at [167, 304] on div "Loaded : 0.43% 00:12:33.720 Emergency Season 5 Episode 8 (2/6) 00:00:04.506" at bounding box center [276, 350] width 427 height 8
click at [233, 304] on div "Loaded : 25.71% 00:20:38.842 Emergency Season 5 Episode 8 (3/6) 00:11:38.529 Cu…" at bounding box center [276, 350] width 427 height 8
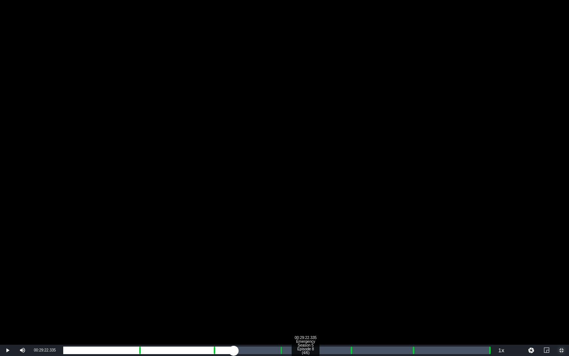
click at [305, 304] on div "00:29:22.335 Emergency Season 5 Episode 8 (4/6)" at bounding box center [305, 350] width 0 height 8
click at [142, 304] on div "00:09:35.568 Real Emergency Commercial Break" at bounding box center [142, 350] width 0 height 8
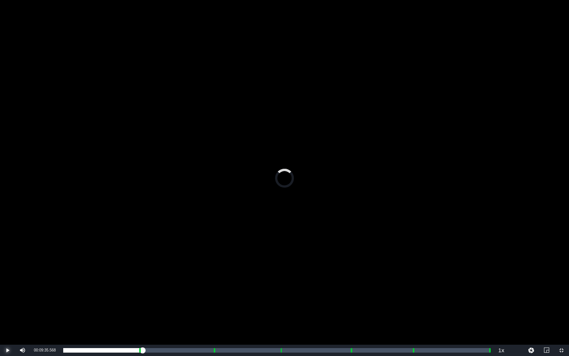
click at [8, 304] on span "Video Player" at bounding box center [8, 350] width 0 height 0
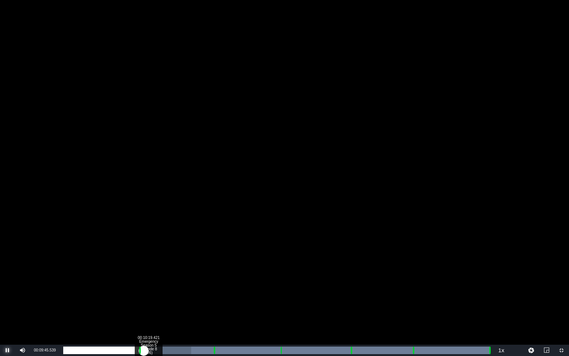
click at [144, 304] on div "00:00:33.206" at bounding box center [103, 350] width 81 height 8
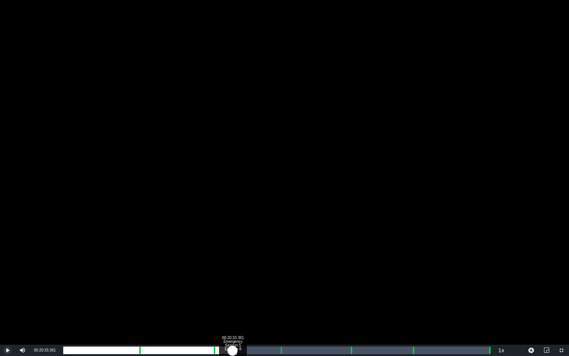
click at [233, 304] on div "Loaded : 22.48% 00:20:33.361 Emergency Season 5 Episode 8 (3/6) 00:09:37.442 Cu…" at bounding box center [276, 350] width 427 height 8
click at [306, 304] on div "Loaded : 40.27% 00:29:27.817 Emergency Season 5 Episode 8 (4/6) 00:18:35.705 Cu…" at bounding box center [276, 350] width 435 height 11
click at [366, 304] on div "Loaded : 57.41% 00:36:49.086 Emergency Season 5 Episode 8 (5/6) 00:26:27.767 Cu…" at bounding box center [276, 350] width 435 height 11
click at [438, 304] on div "00:45:24.357 Emergency Season 5 Episode 8 (6/6)" at bounding box center [438, 350] width 0 height 8
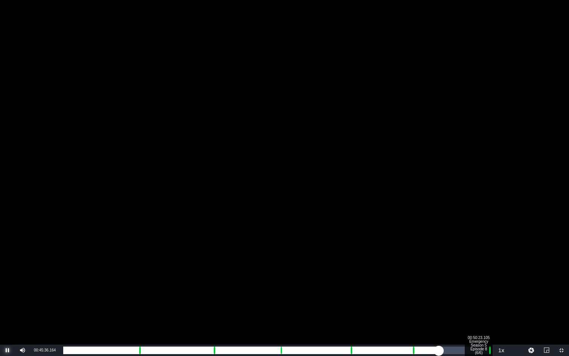
click at [479, 304] on div "Loaded : 88.25% 00:50:23.105 Emergency Season 5 Episode 8 (6/6) 00:40:36.277 Cu…" at bounding box center [276, 350] width 435 height 11
click at [473, 304] on div "00:45:24.691" at bounding box center [270, 350] width 415 height 8
click at [468, 304] on div "00:44:40.628" at bounding box center [267, 350] width 409 height 8
click at [462, 304] on div "00:44:10.371" at bounding box center [265, 350] width 405 height 8
click at [456, 304] on div "00:47:38.656 Emergency Season 5 Episode 8 (6/6)" at bounding box center [456, 350] width 0 height 8
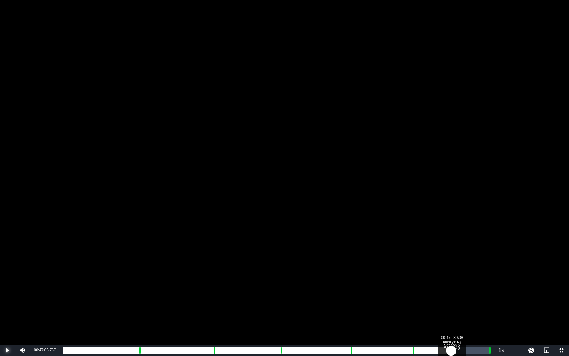
click at [451, 304] on div "00:42:41.041" at bounding box center [257, 350] width 388 height 8
click at [471, 304] on div "00:44:34.084" at bounding box center [267, 350] width 409 height 8
click at [472, 304] on div "00:44:35.250" at bounding box center [267, 350] width 409 height 8
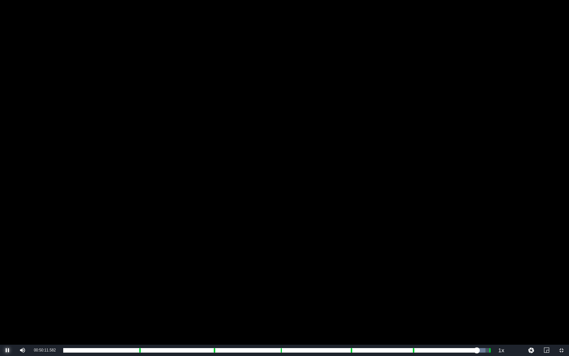
click at [8, 304] on span "Video Player" at bounding box center [8, 350] width 0 height 0
click at [483, 304] on span "Video Player" at bounding box center [562, 350] width 0 height 0
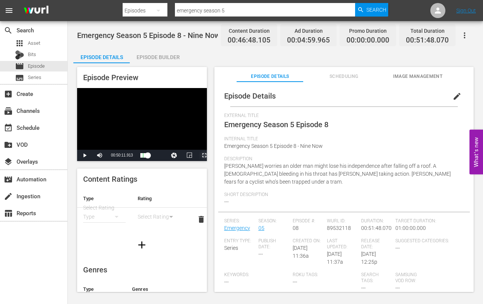
click at [204, 156] on span "Video Player" at bounding box center [204, 156] width 0 height 0
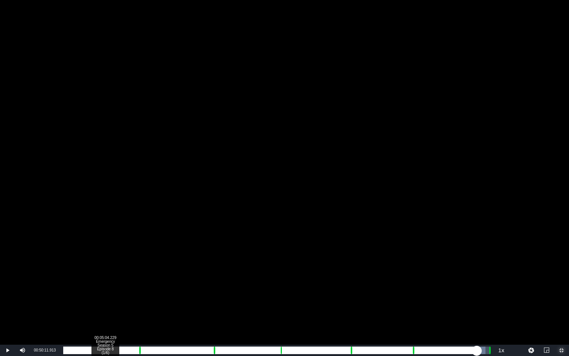
click at [105, 304] on div "Loaded : 98.97% 00:05:04.229 Emergency Season 5 Episode 8 (1/6) 00:45:11.948 Cu…" at bounding box center [276, 350] width 427 height 8
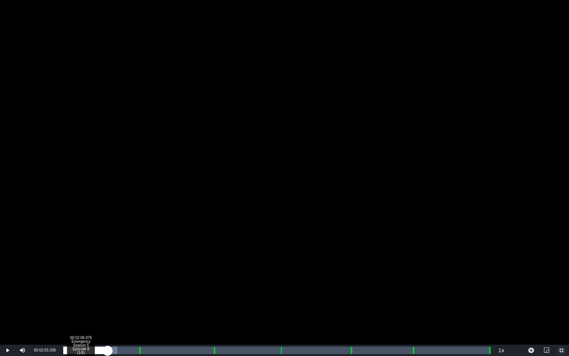
click at [80, 304] on div "00:05:23.447" at bounding box center [85, 350] width 44 height 8
click at [92, 304] on div "Loaded : 6.42% 00:03:31.041 Emergency Season 5 Episode 8 (1/6) 00:02:20.015 Cue…" at bounding box center [276, 350] width 427 height 8
click at [102, 304] on div "Loaded : 8.13% 00:04:39.561 Emergency Season 5 Episode 8 (1/6) 00:03:35.359 Cue…" at bounding box center [276, 350] width 427 height 8
click at [105, 304] on div "00:04:42.301" at bounding box center [84, 350] width 42 height 8
click at [104, 304] on div "00:05:07.434" at bounding box center [84, 350] width 42 height 8
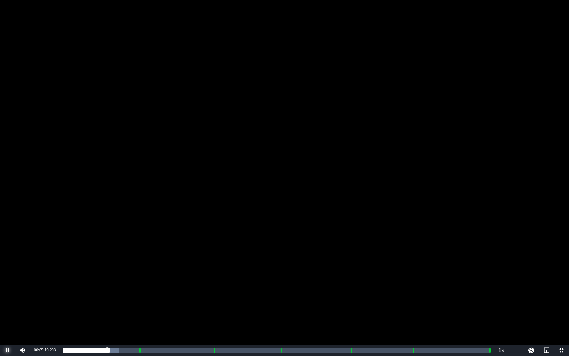
click at [8, 304] on span "Video Player" at bounding box center [8, 350] width 0 height 0
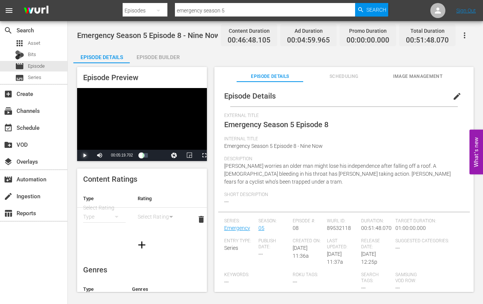
click at [85, 156] on span "Video Player" at bounding box center [85, 156] width 0 height 0
click at [204, 156] on span "Video Player" at bounding box center [204, 156] width 0 height 0
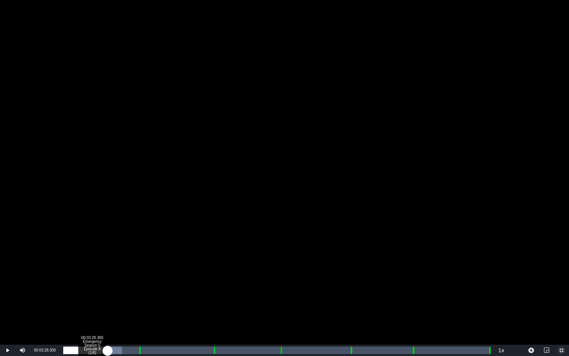
click at [92, 304] on div "00:03:28.300 Emergency Season 5 Episode 8 (1/6)" at bounding box center [92, 350] width 0 height 8
click at [93, 304] on div "00:03:35.231" at bounding box center [77, 350] width 29 height 8
click at [96, 304] on div "00:04:00.910" at bounding box center [79, 350] width 33 height 8
click at [99, 304] on div "00:04:20.752" at bounding box center [81, 350] width 36 height 8
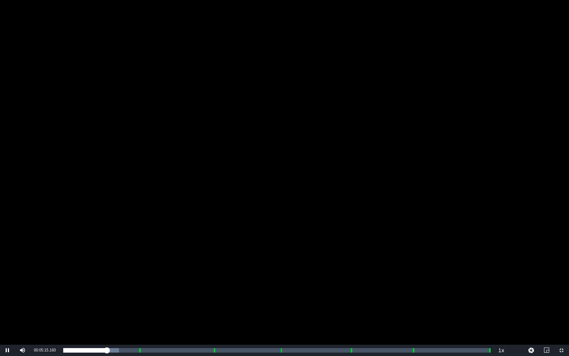
click at [210, 159] on div "Video Player" at bounding box center [284, 172] width 569 height 345
click at [483, 304] on span "Video Player" at bounding box center [562, 350] width 0 height 0
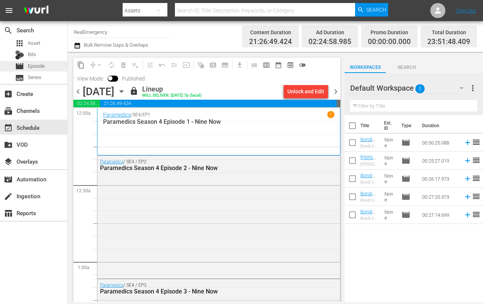
click at [29, 66] on span "Episode" at bounding box center [36, 67] width 17 height 8
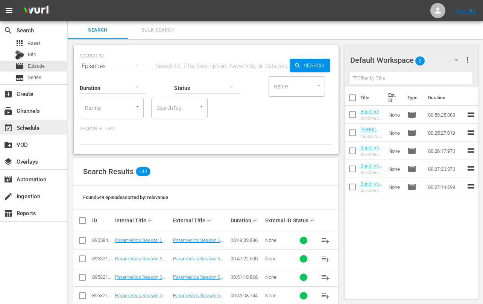
click at [21, 125] on div "event_available Schedule" at bounding box center [21, 126] width 42 height 7
